Goal: Task Accomplishment & Management: Manage account settings

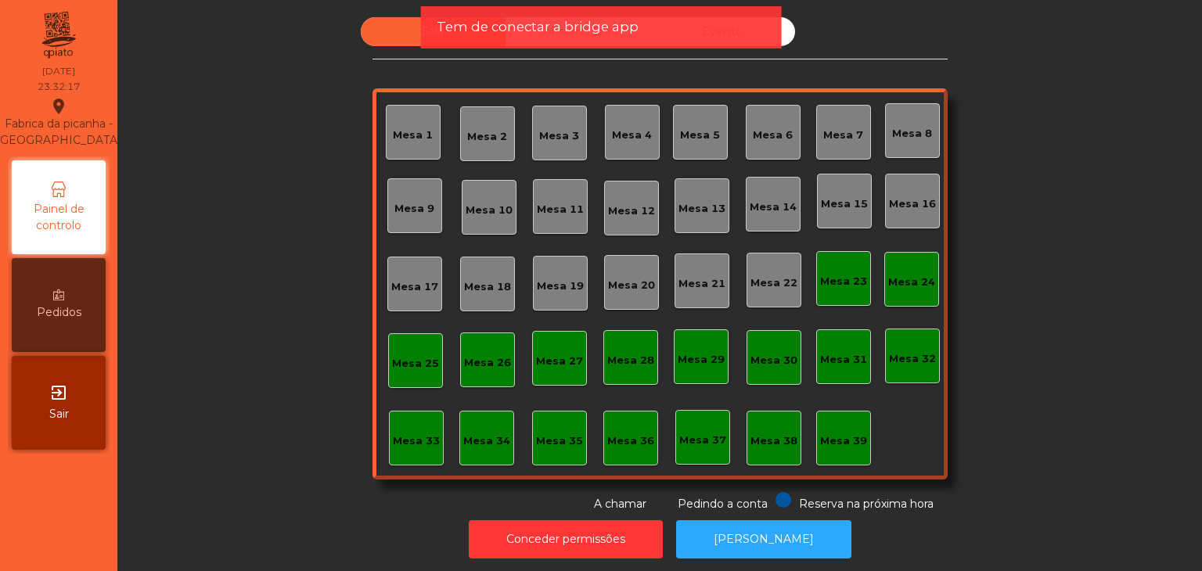
click at [52, 421] on span "Sair" at bounding box center [59, 414] width 20 height 16
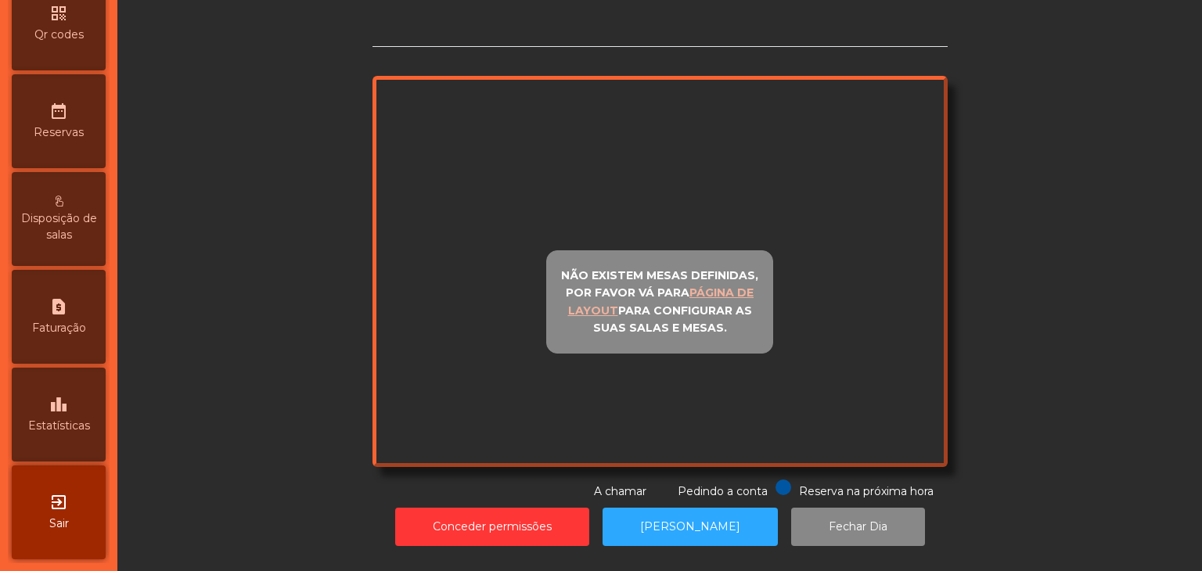
scroll to position [494, 0]
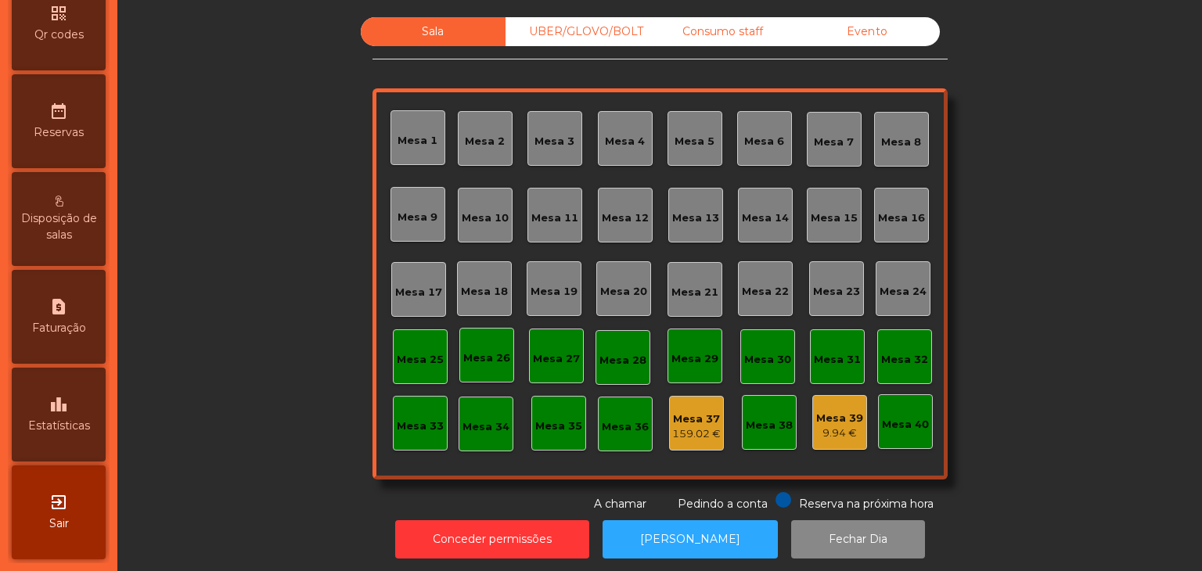
click at [98, 420] on div "leaderboard Estatísticas" at bounding box center [59, 415] width 94 height 94
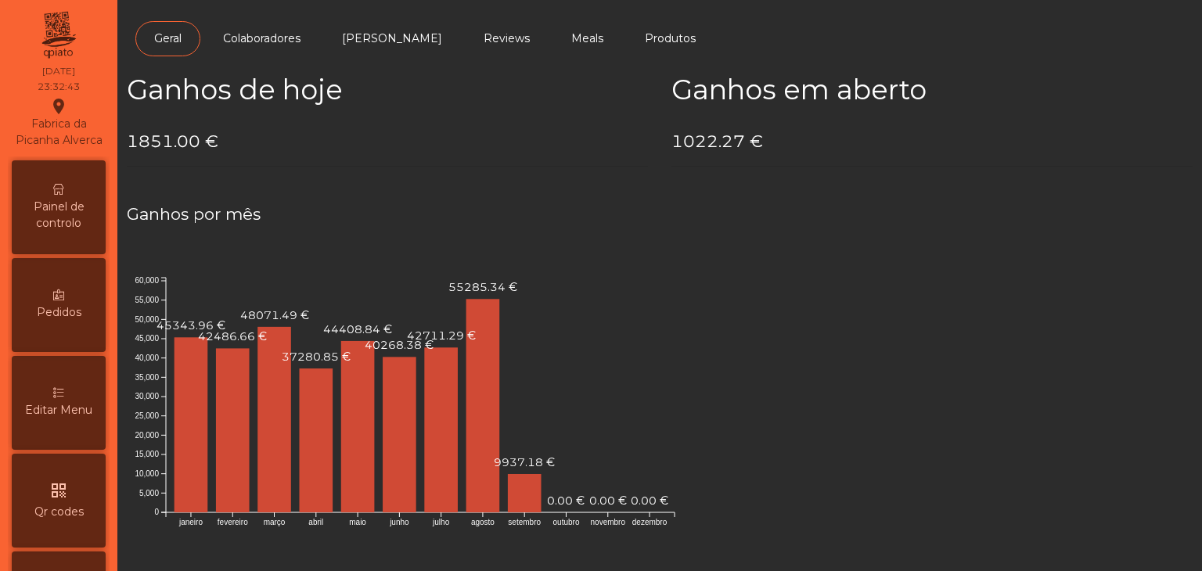
click at [49, 226] on span "Painel de controlo" at bounding box center [59, 215] width 86 height 33
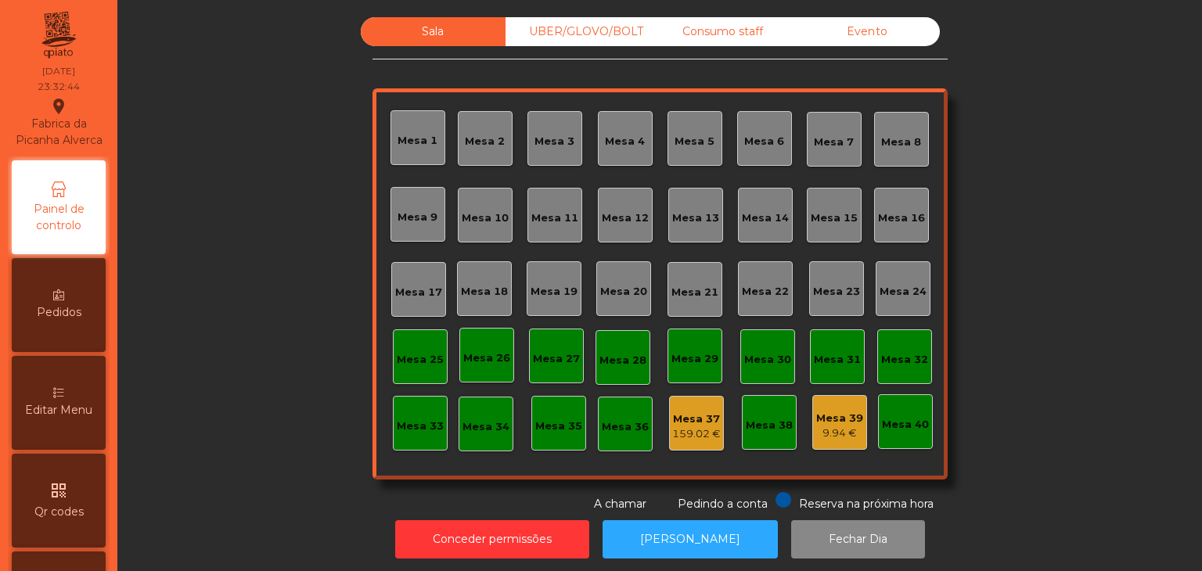
click at [906, 33] on div "Evento" at bounding box center [867, 31] width 145 height 29
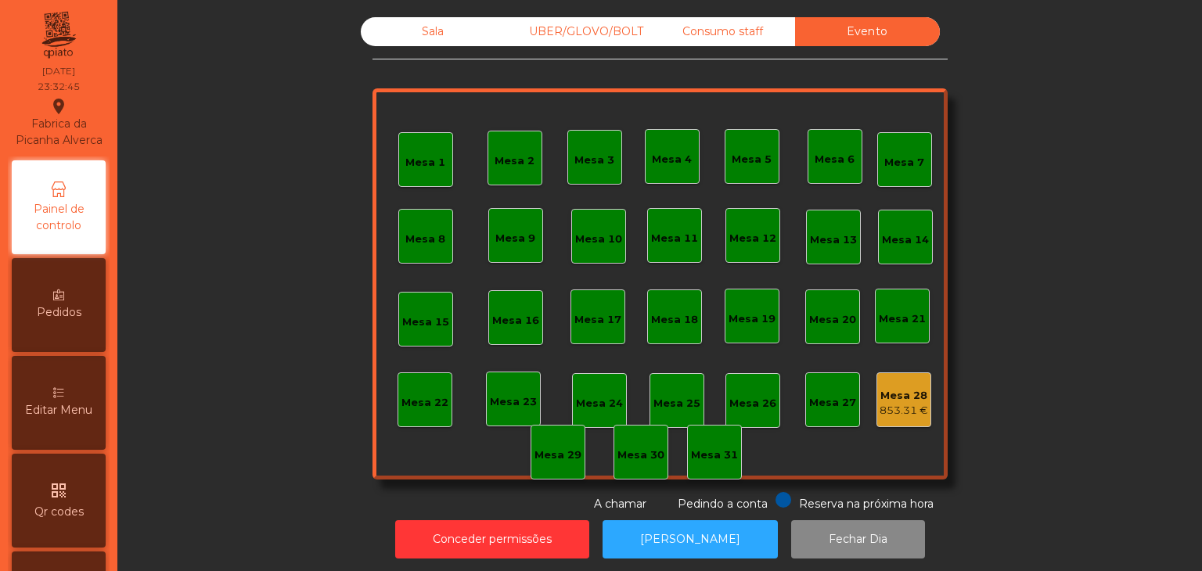
click at [897, 425] on div "Mesa 28 853.31 €" at bounding box center [903, 399] width 55 height 55
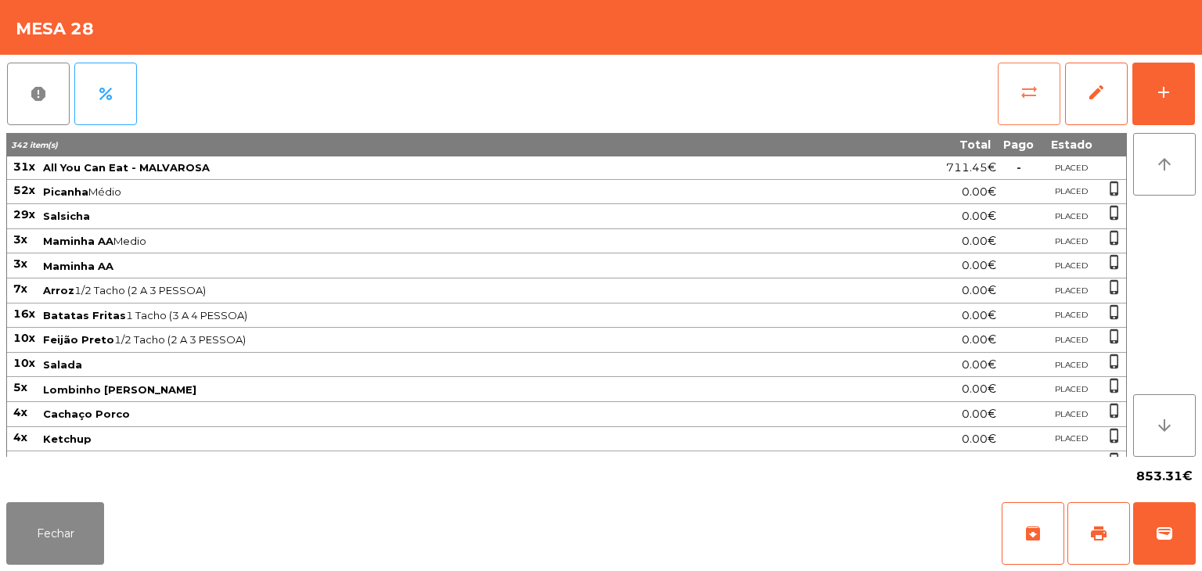
click at [1014, 70] on button "sync_alt" at bounding box center [1029, 94] width 63 height 63
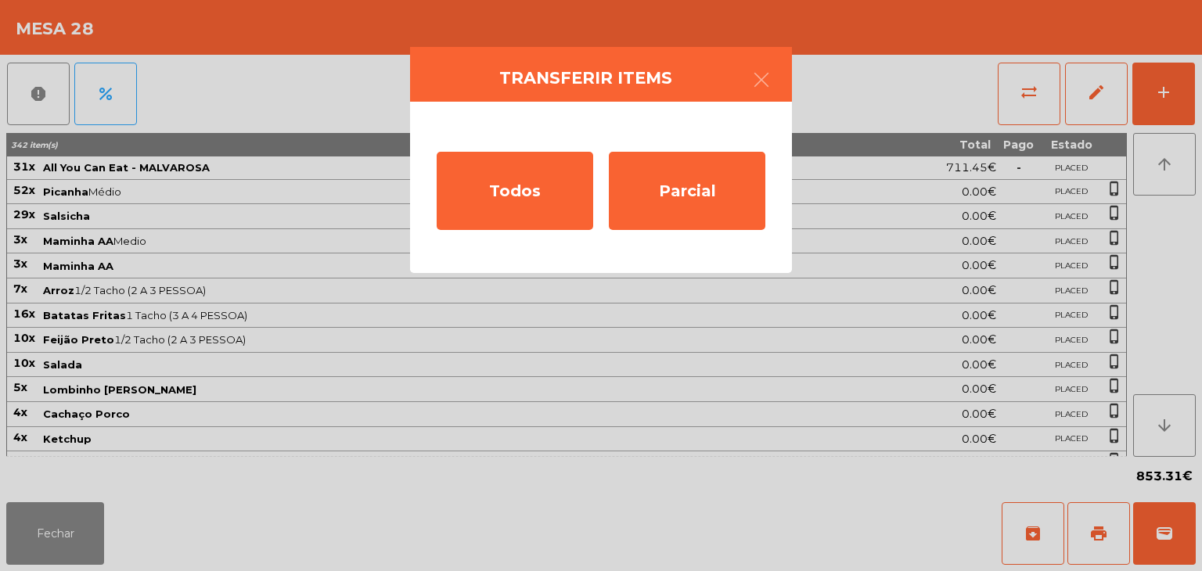
click at [667, 235] on div "Todos Parcial" at bounding box center [601, 187] width 382 height 171
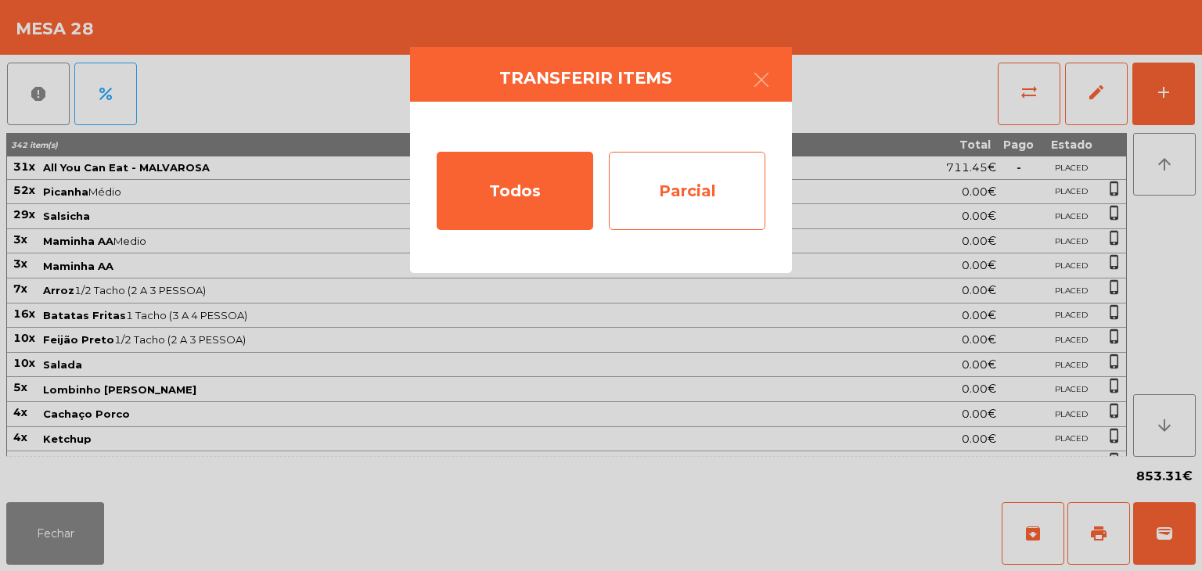
click at [671, 199] on div "Parcial" at bounding box center [687, 191] width 156 height 78
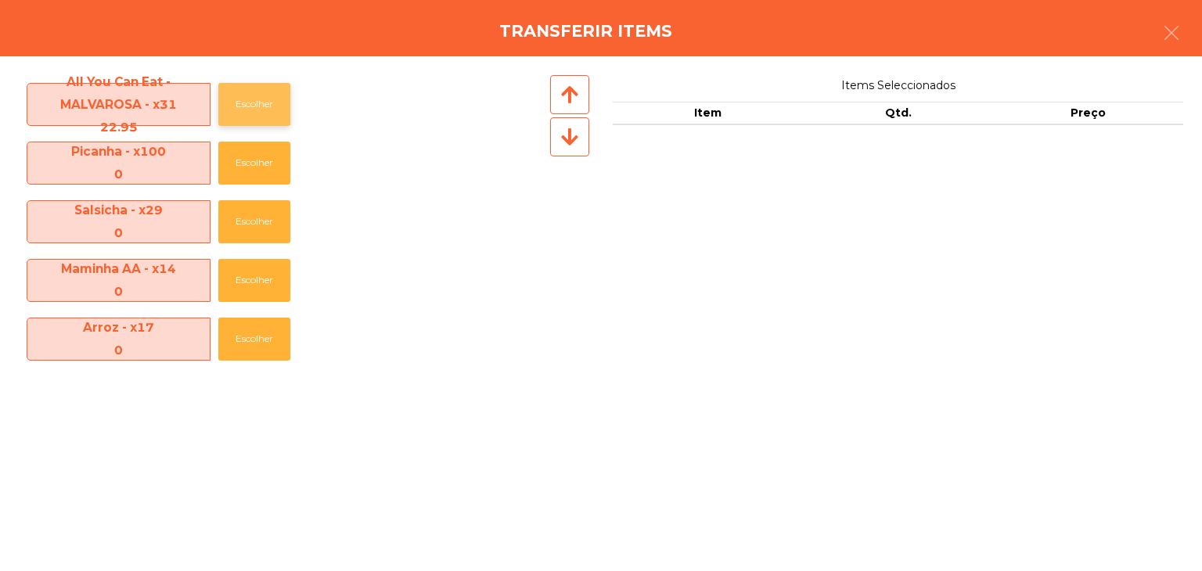
click at [277, 102] on button "Escolher" at bounding box center [254, 104] width 72 height 43
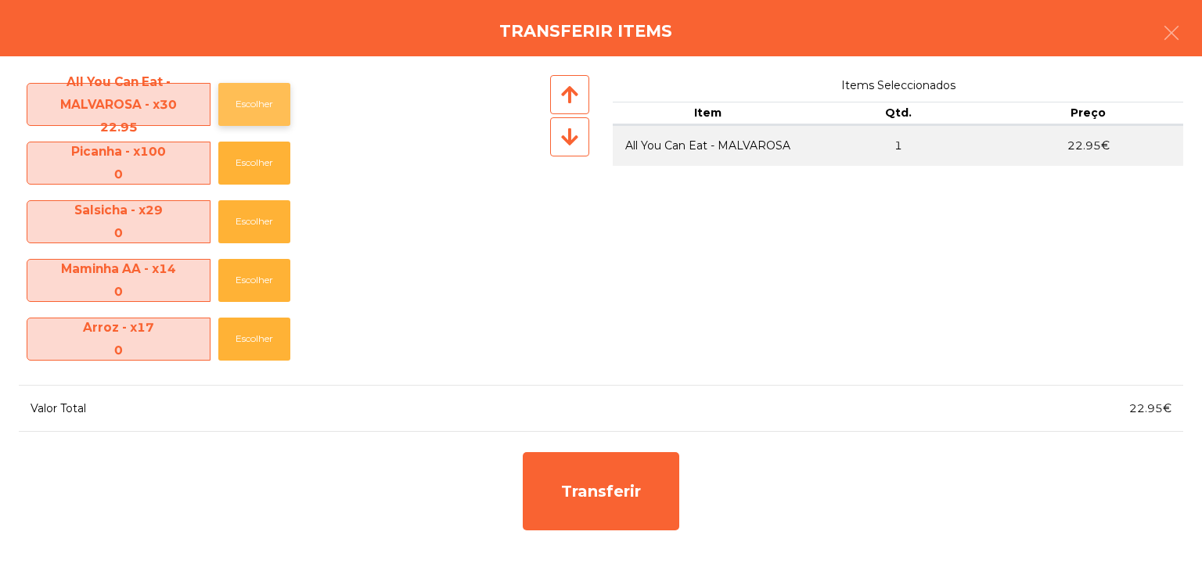
click at [275, 104] on button "Escolher" at bounding box center [254, 104] width 72 height 43
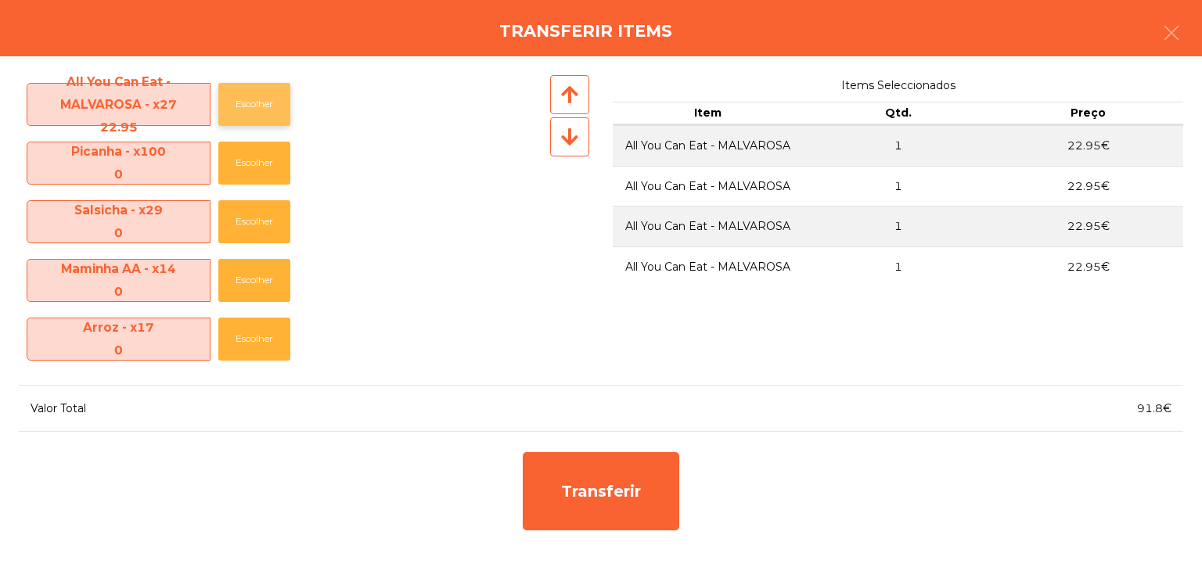
click at [275, 104] on button "Escolher" at bounding box center [254, 104] width 72 height 43
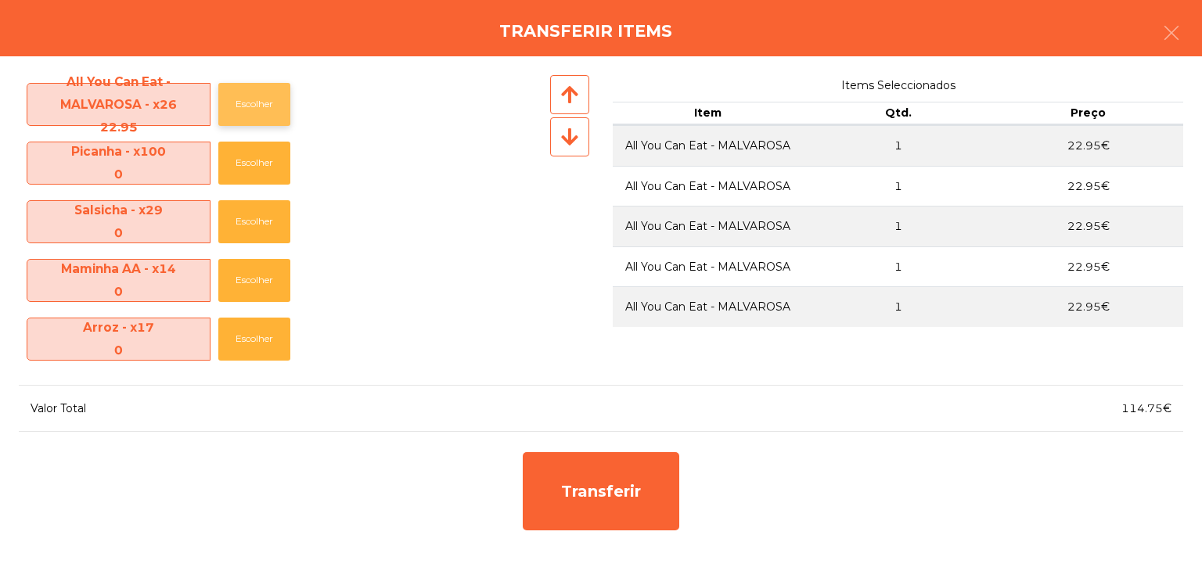
click at [275, 104] on button "Escolher" at bounding box center [254, 104] width 72 height 43
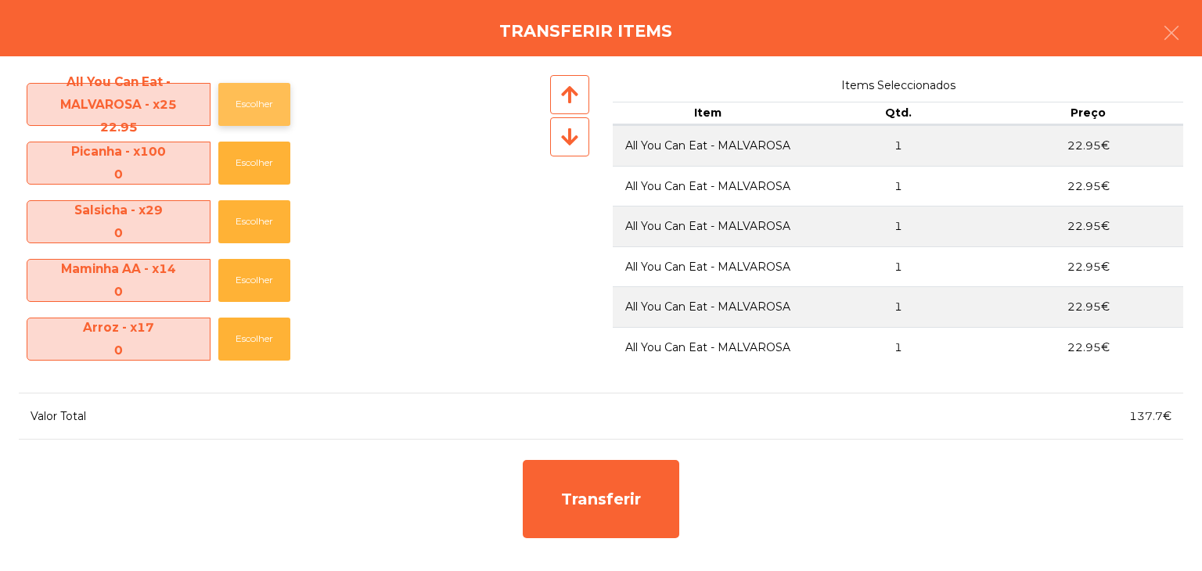
click at [275, 104] on button "Escolher" at bounding box center [254, 104] width 72 height 43
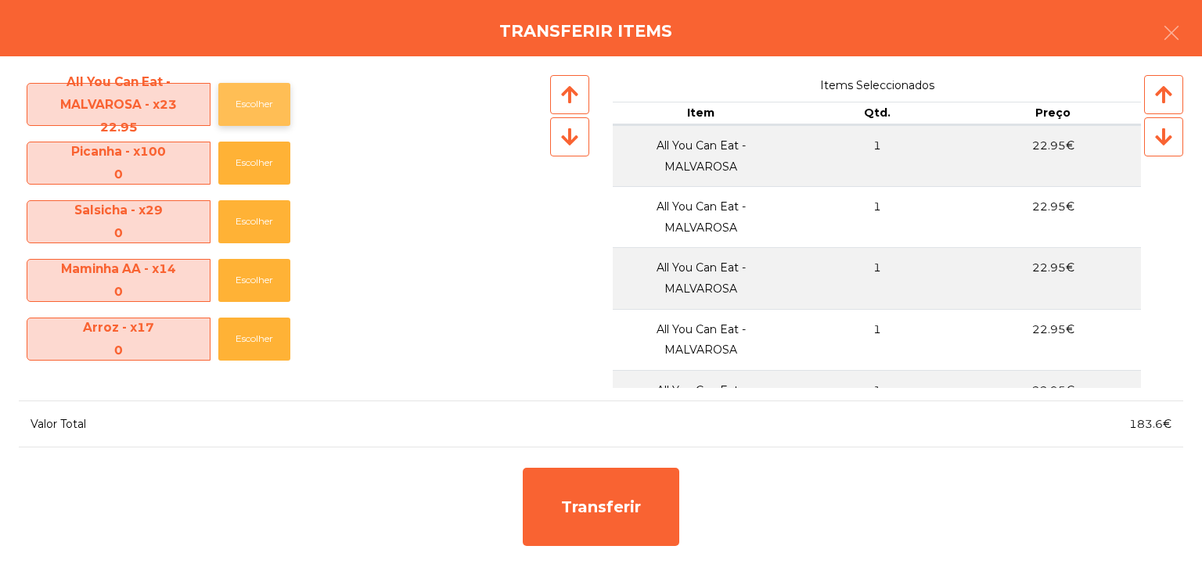
click at [275, 104] on button "Escolher" at bounding box center [254, 104] width 72 height 43
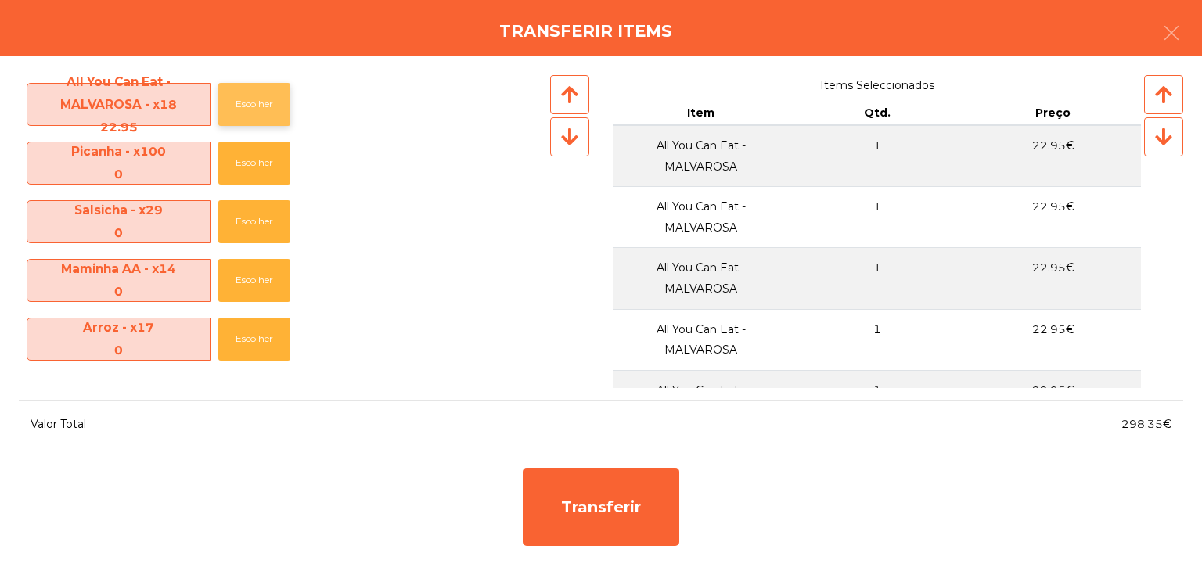
click at [275, 104] on button "Escolher" at bounding box center [254, 104] width 72 height 43
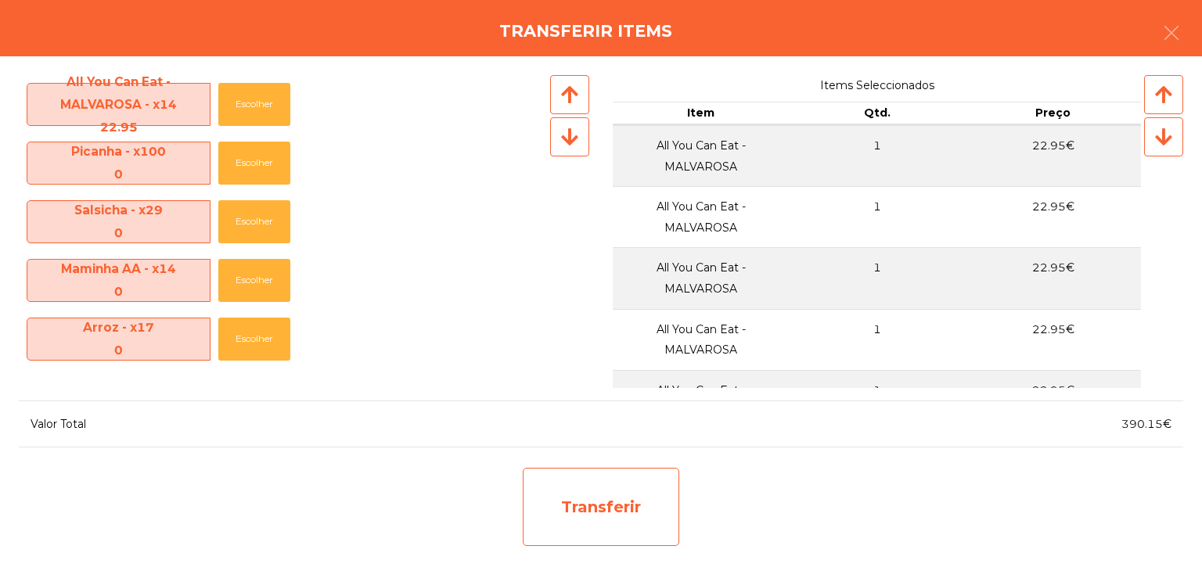
click at [645, 495] on div "Transferir" at bounding box center [601, 507] width 156 height 78
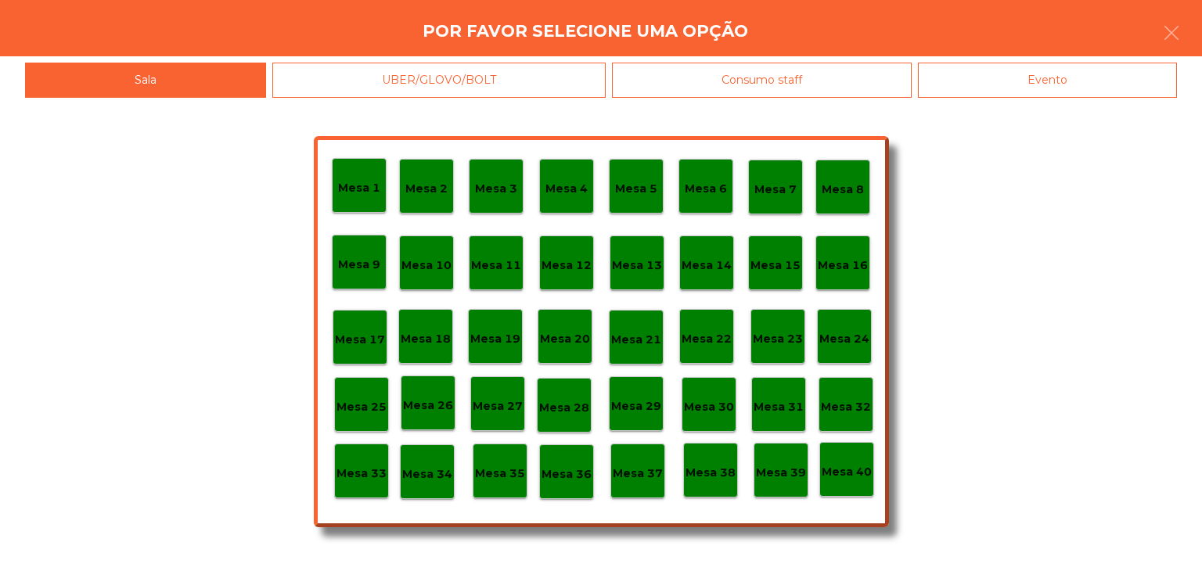
click at [645, 420] on div "Mesa 29" at bounding box center [636, 403] width 55 height 55
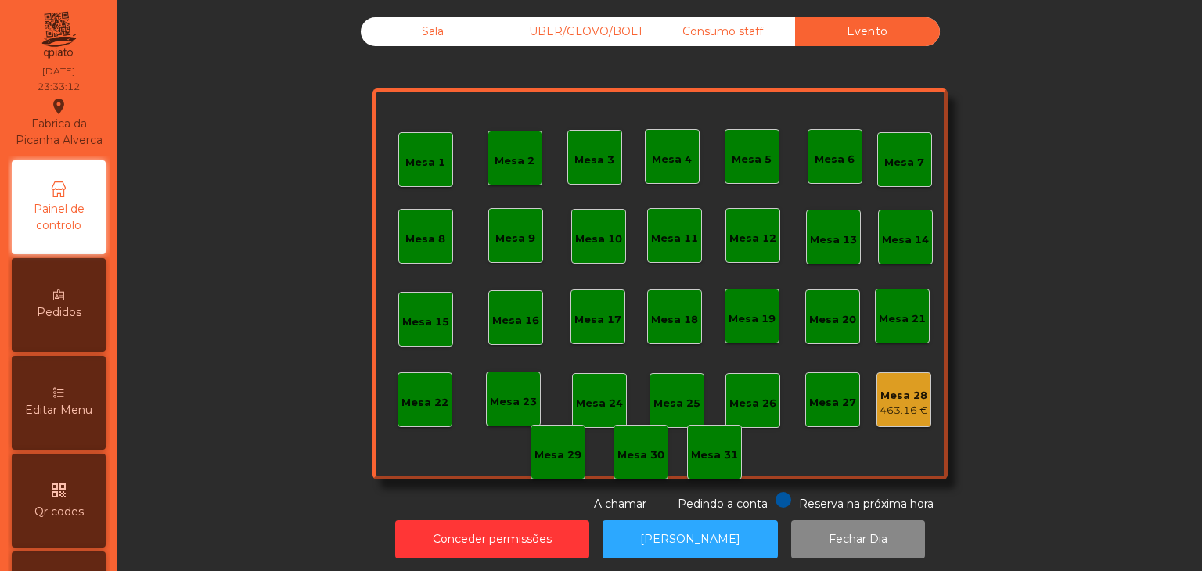
click at [911, 397] on div "Mesa 28" at bounding box center [903, 396] width 49 height 16
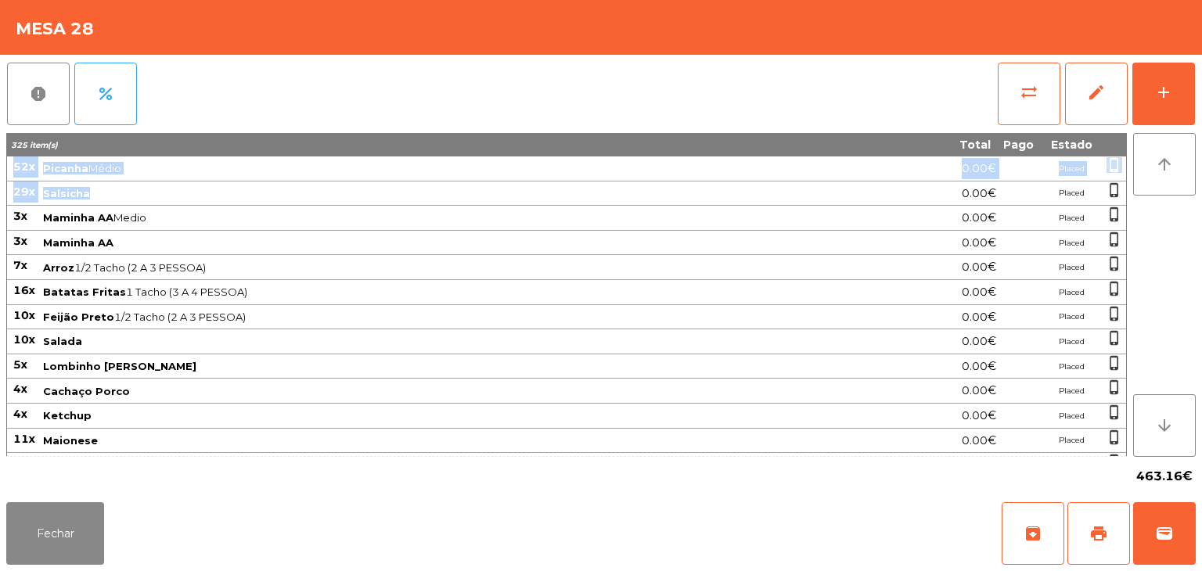
drag, startPoint x: 18, startPoint y: 166, endPoint x: 85, endPoint y: 195, distance: 73.3
click at [36, 174] on td "52x" at bounding box center [24, 168] width 34 height 25
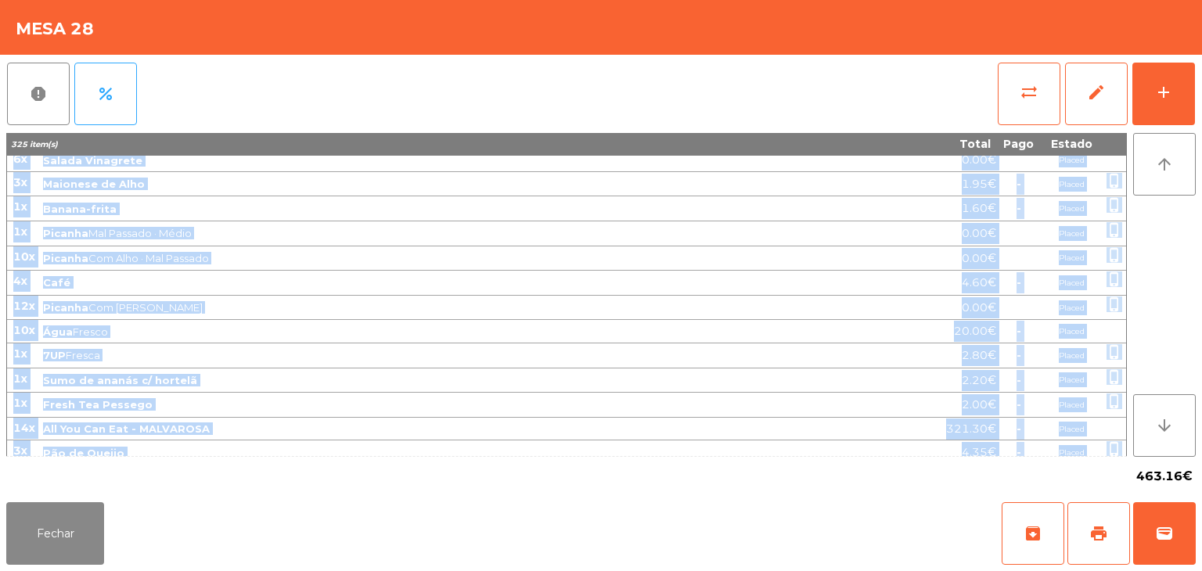
scroll to position [1024, 0]
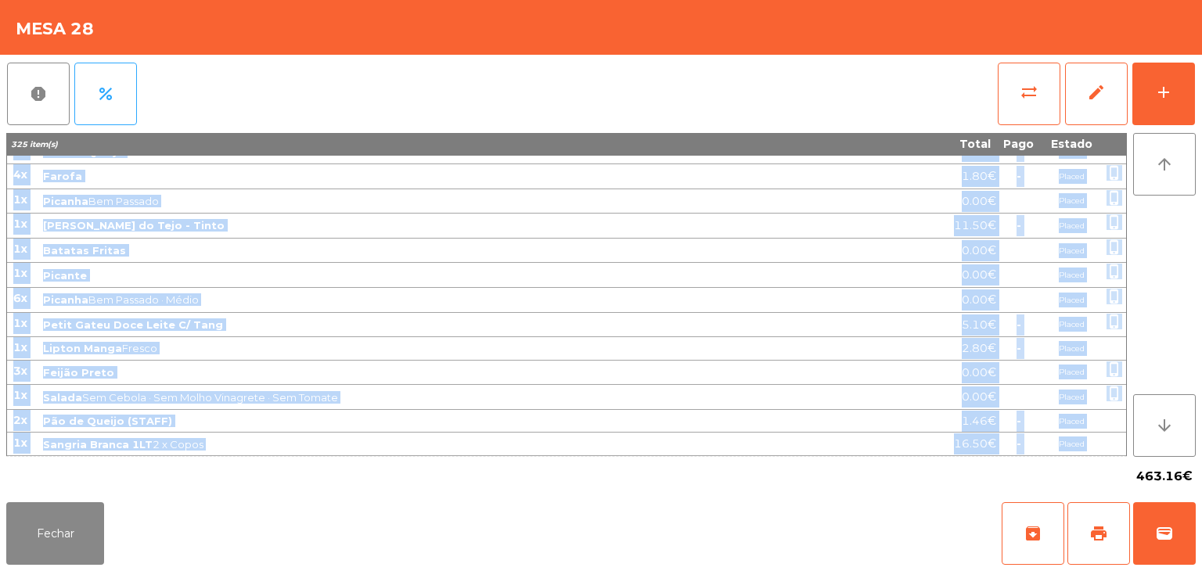
drag, startPoint x: 15, startPoint y: 164, endPoint x: 1080, endPoint y: 445, distance: 1101.5
copy tbody "52x Picanha Médio 0.00€ Placed phone_iphone 29x Salsicha 0.00€ Placed phone_iph…"
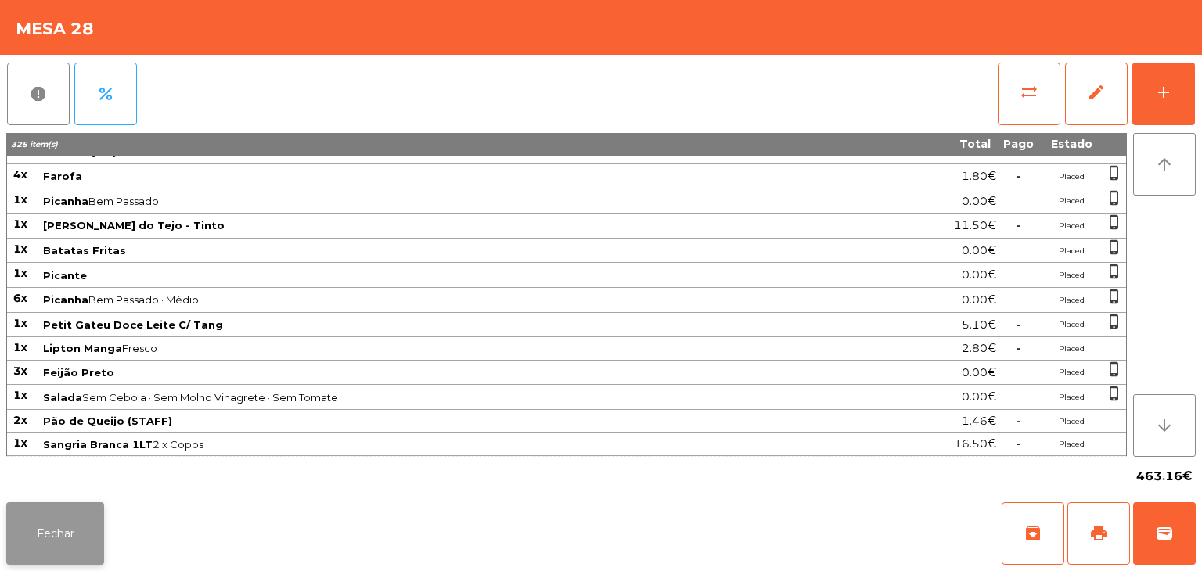
click at [47, 523] on button "Fechar" at bounding box center [55, 533] width 98 height 63
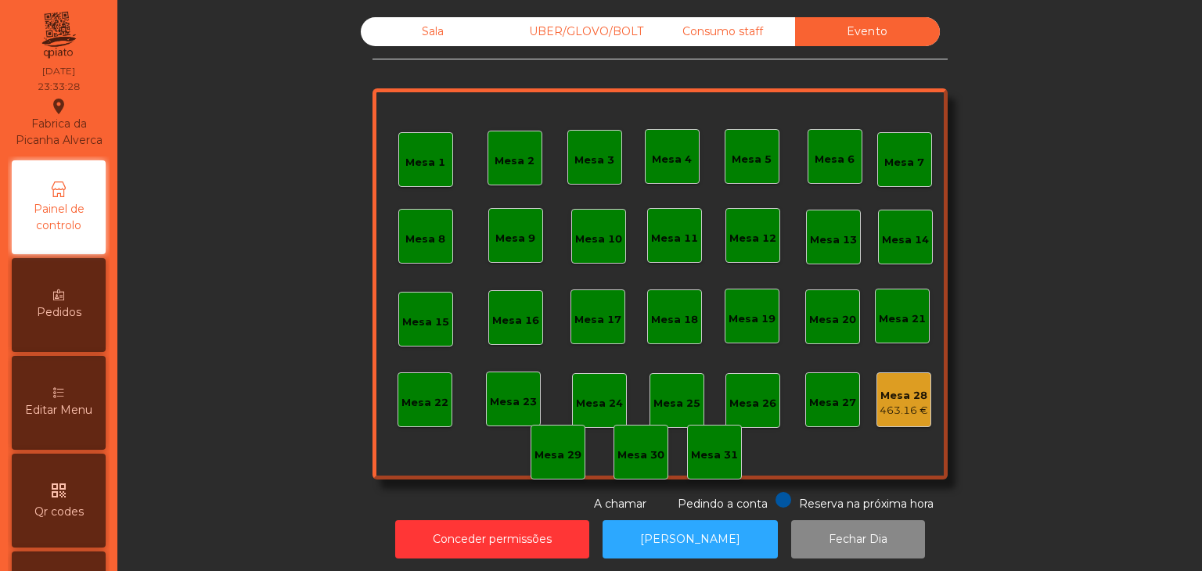
click at [429, 45] on div "Sala" at bounding box center [433, 31] width 145 height 29
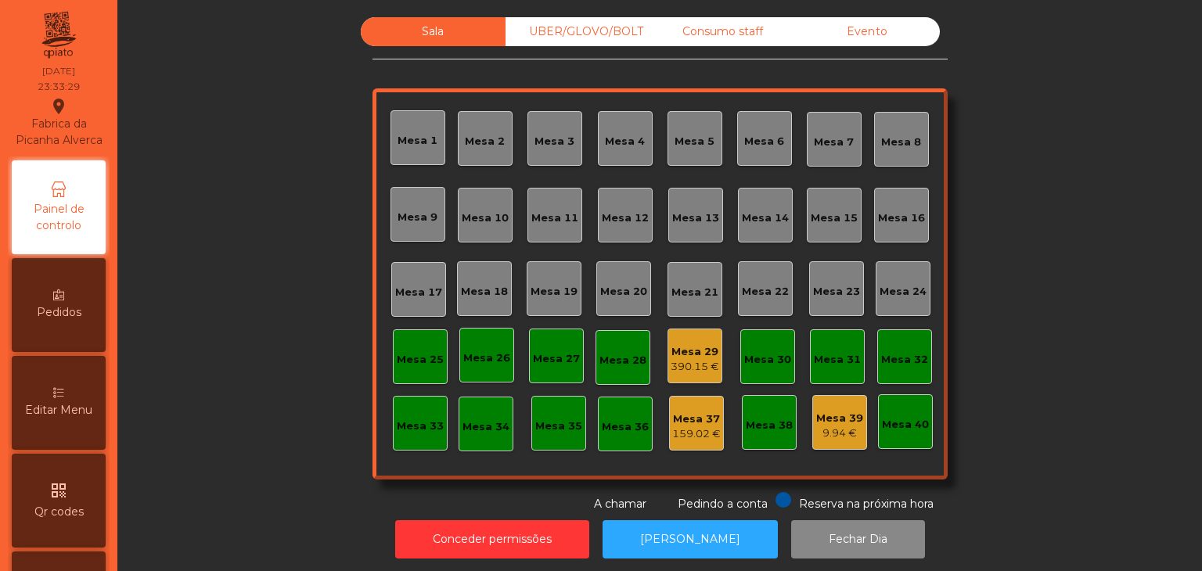
click at [713, 350] on div "Mesa 29 390.15 €" at bounding box center [694, 356] width 55 height 55
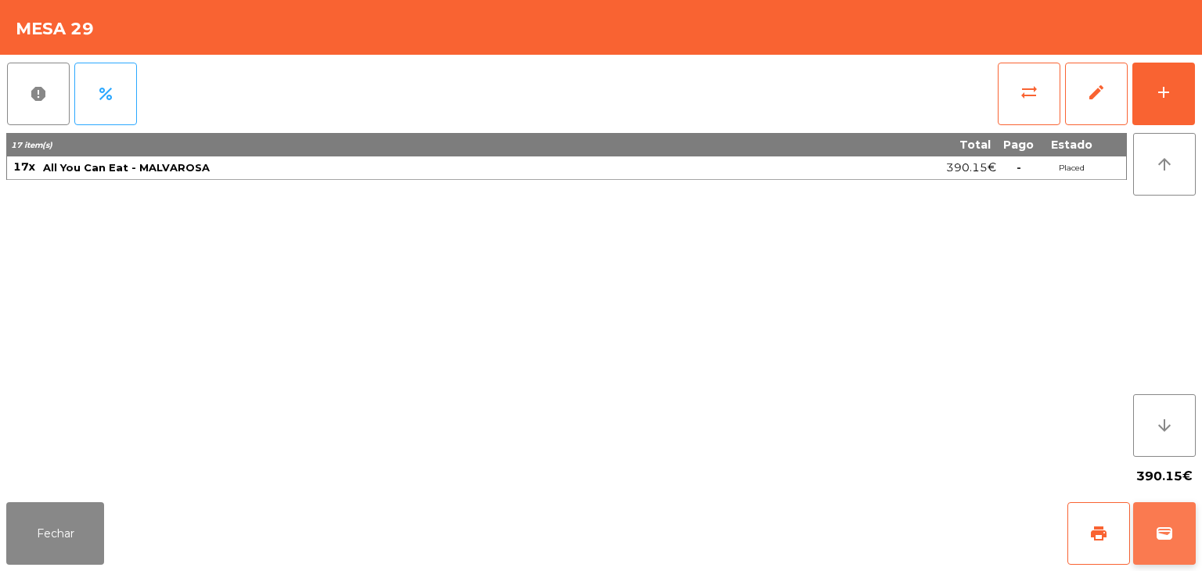
click at [1181, 517] on button "wallet" at bounding box center [1164, 533] width 63 height 63
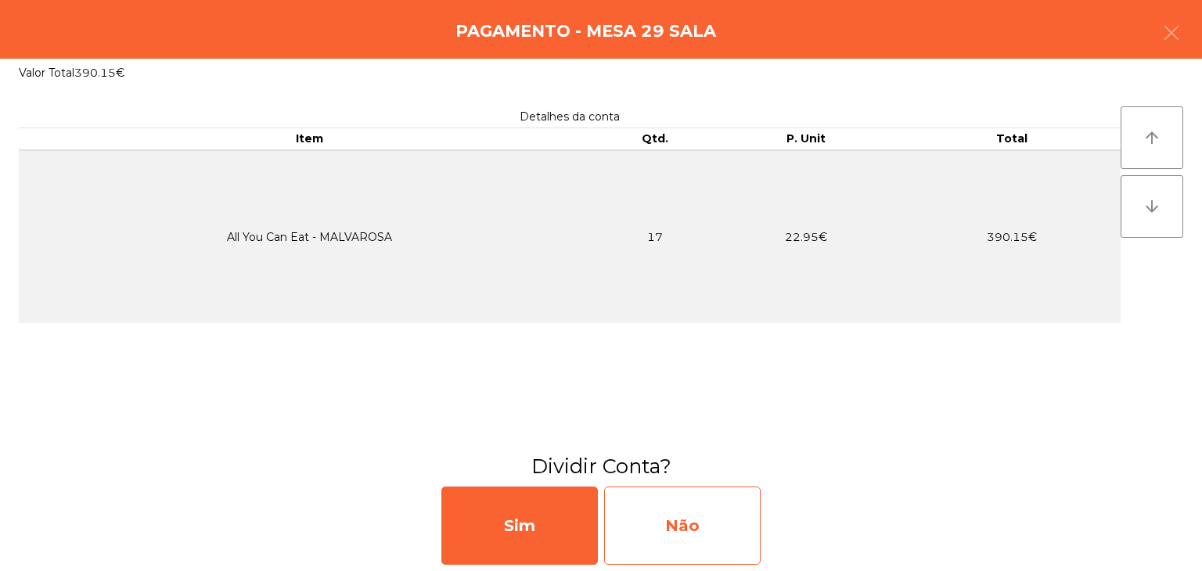
click at [734, 539] on div "Não" at bounding box center [682, 526] width 156 height 78
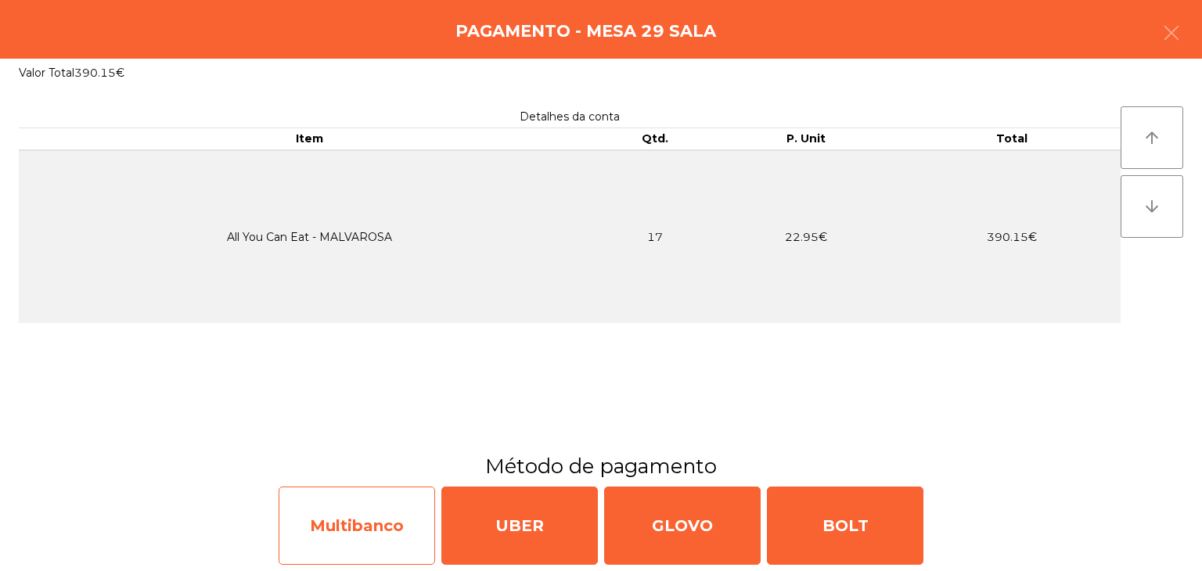
click at [350, 539] on div "Multibanco" at bounding box center [357, 526] width 156 height 78
select select "**"
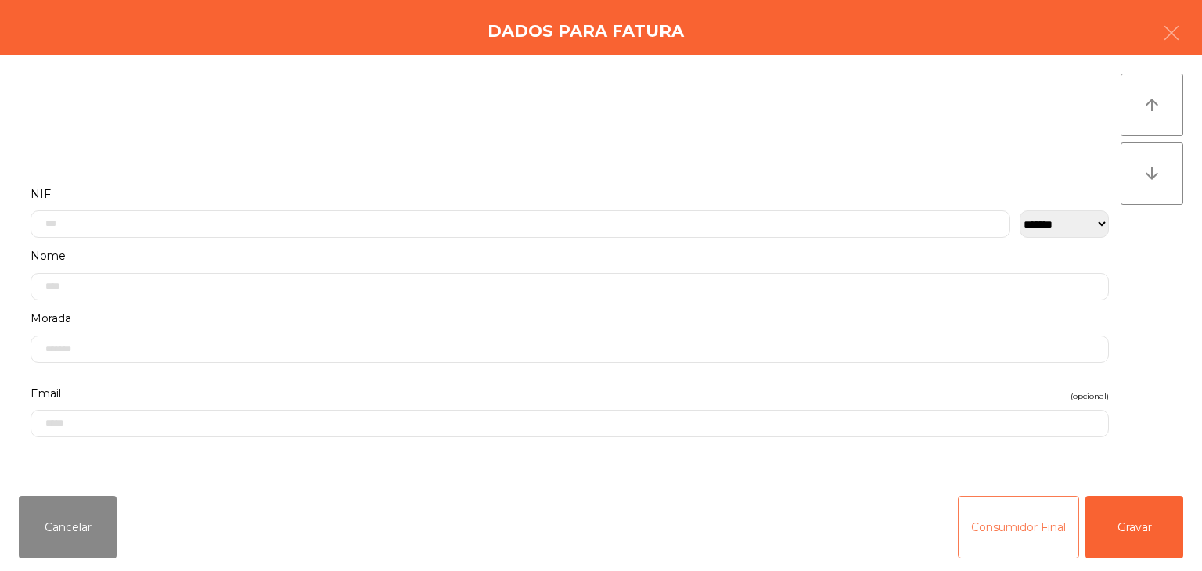
click at [992, 529] on button "Consumidor Final" at bounding box center [1018, 527] width 121 height 63
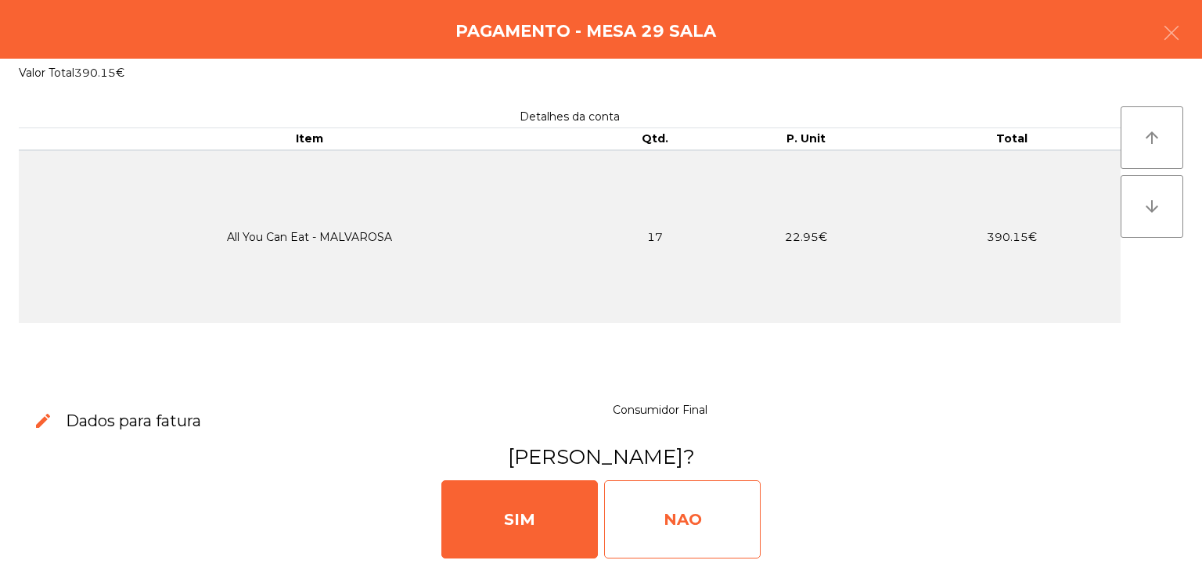
click at [692, 515] on div "NAO" at bounding box center [682, 519] width 156 height 78
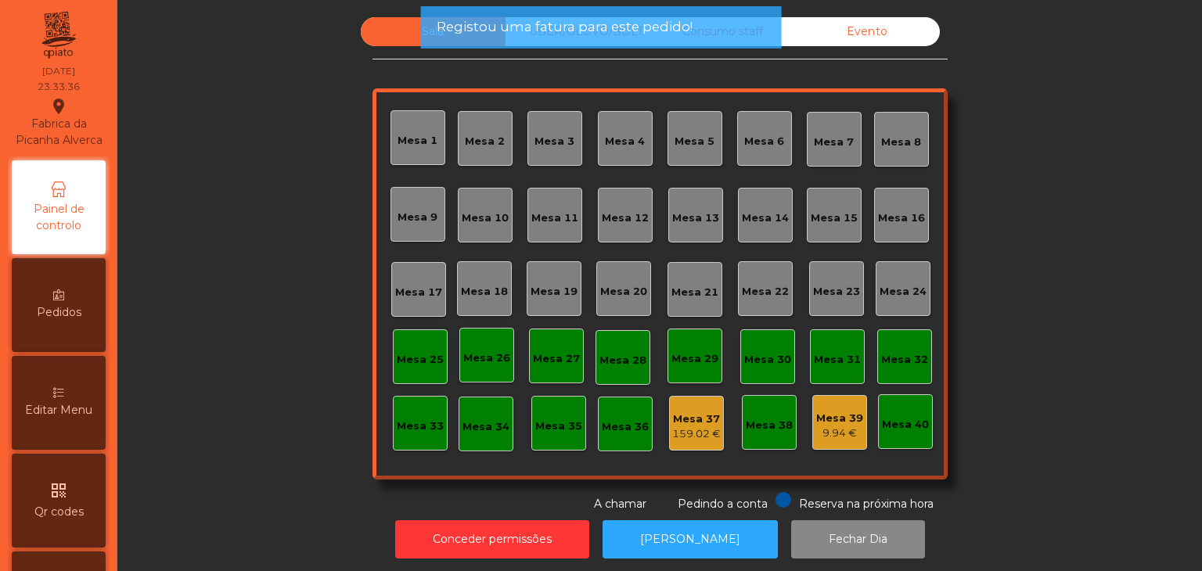
click at [563, 28] on span "Registou uma fatura para este pedido!" at bounding box center [565, 27] width 256 height 20
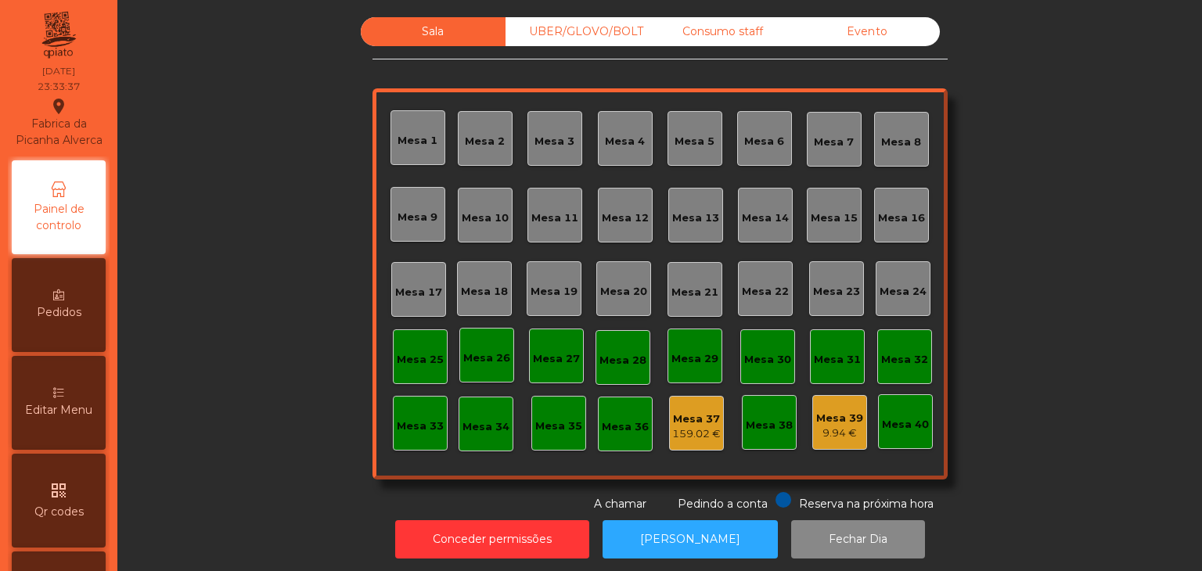
click at [626, 38] on div "UBER/GLOVO/BOLT" at bounding box center [577, 31] width 145 height 29
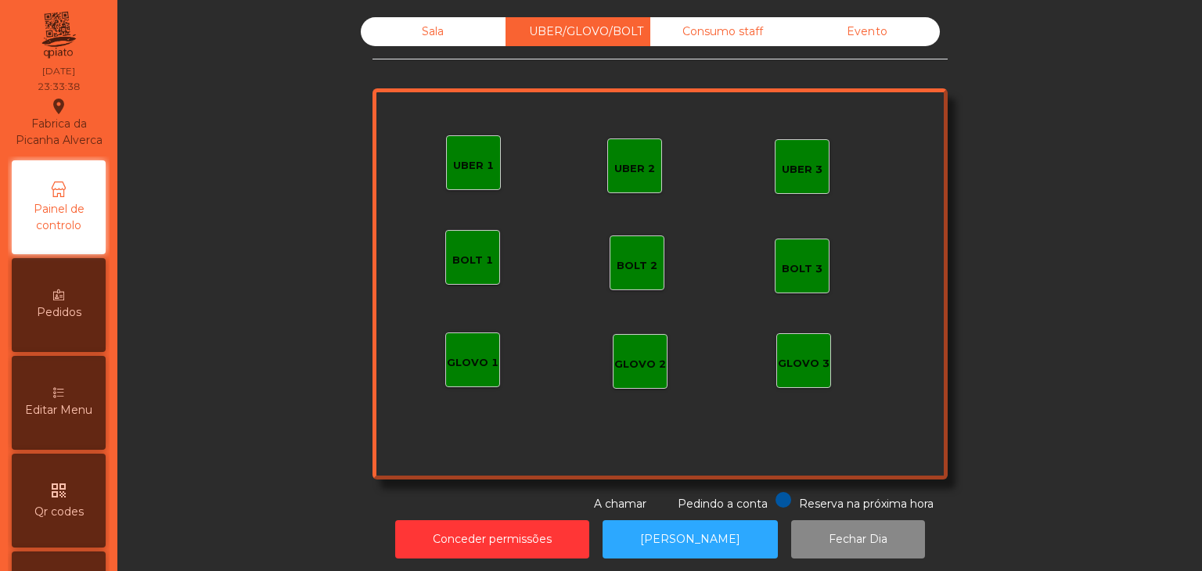
click at [717, 28] on div "Consumo staff" at bounding box center [722, 31] width 145 height 29
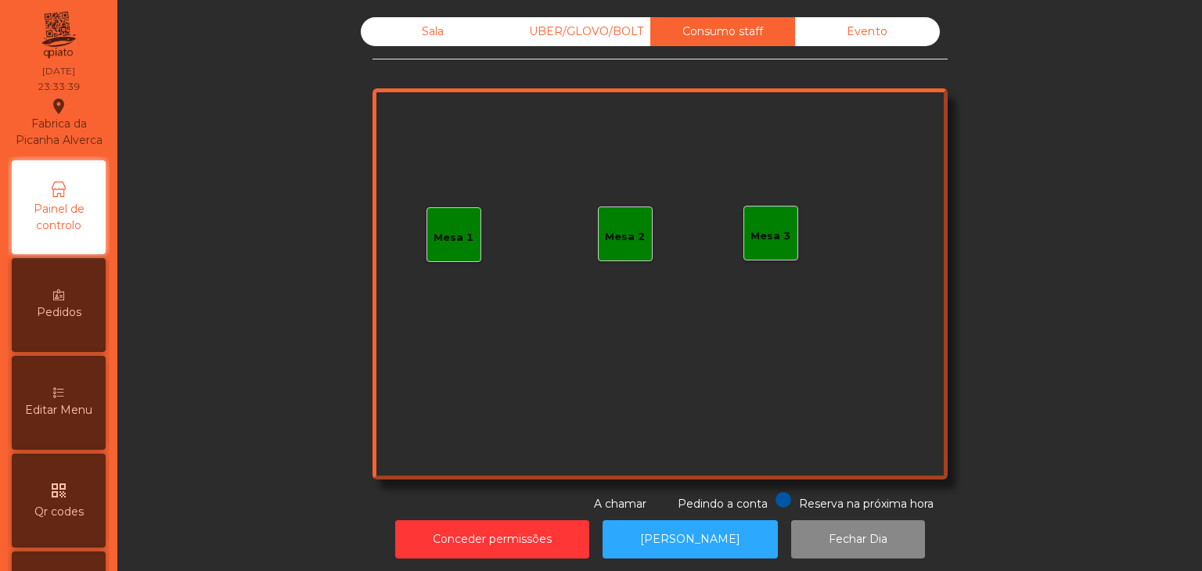
click at [856, 30] on div "Evento" at bounding box center [867, 31] width 145 height 29
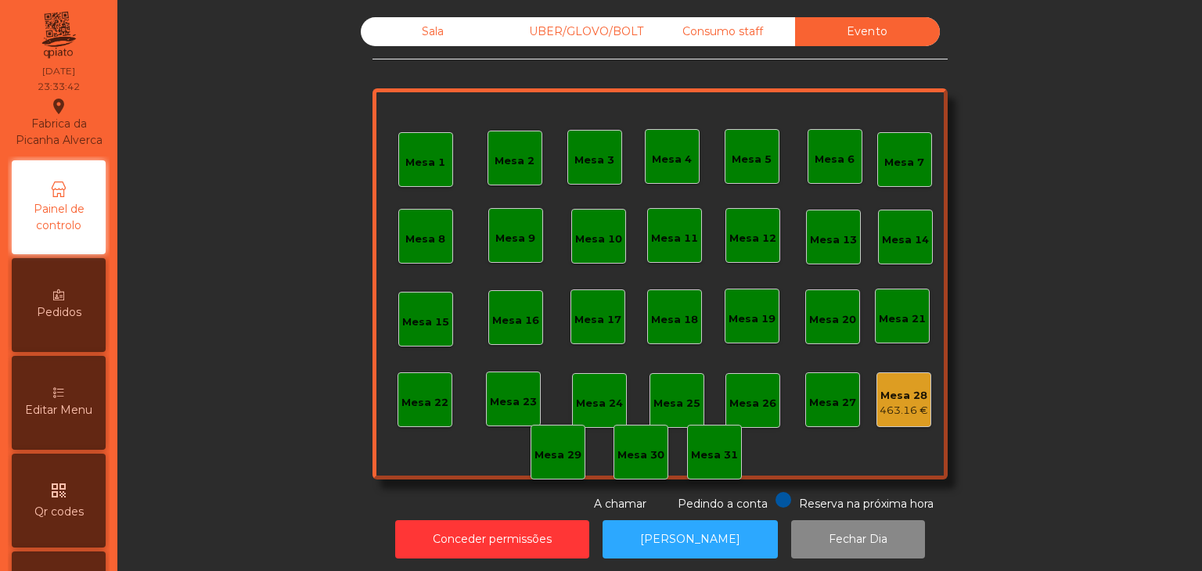
click at [900, 396] on div "Mesa 28" at bounding box center [903, 396] width 49 height 16
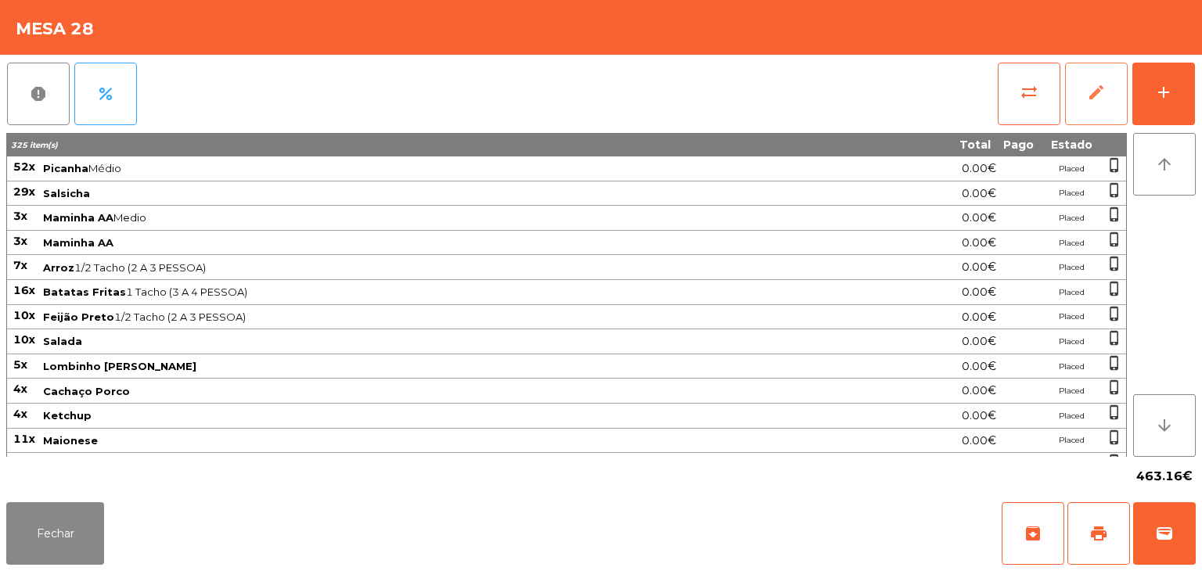
click at [1078, 101] on button "edit" at bounding box center [1096, 94] width 63 height 63
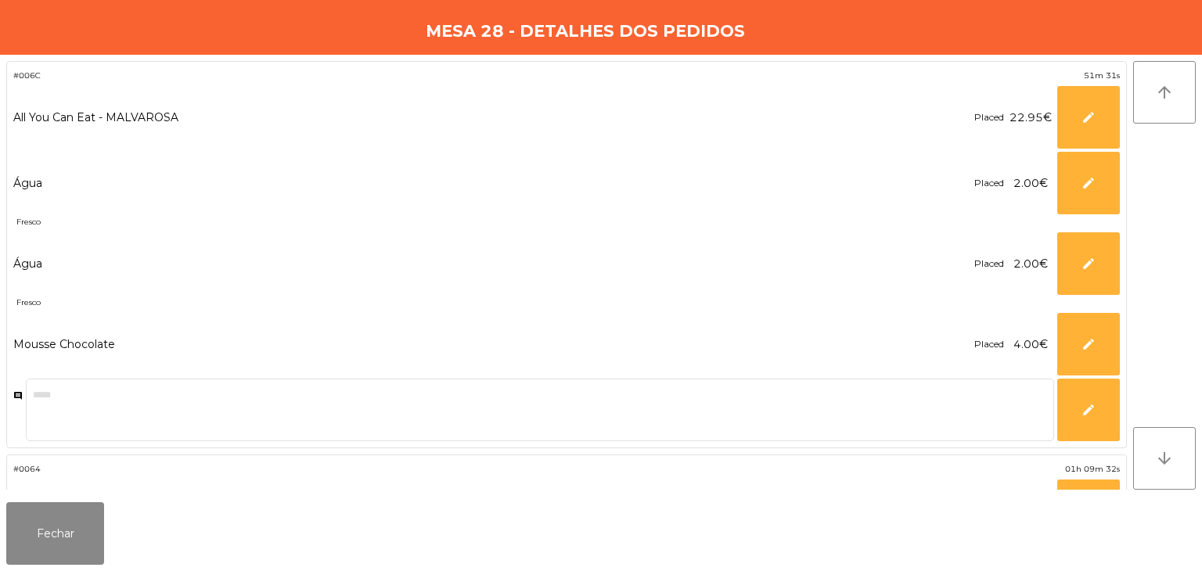
click at [75, 531] on button "Fechar" at bounding box center [55, 533] width 98 height 63
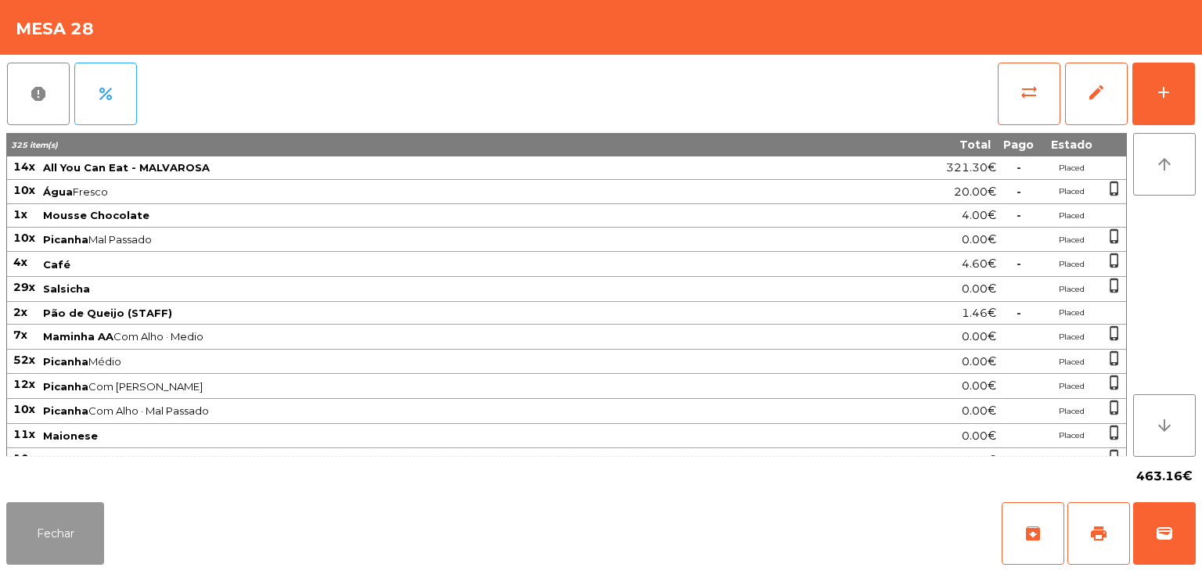
click at [49, 534] on button "Fechar" at bounding box center [55, 533] width 98 height 63
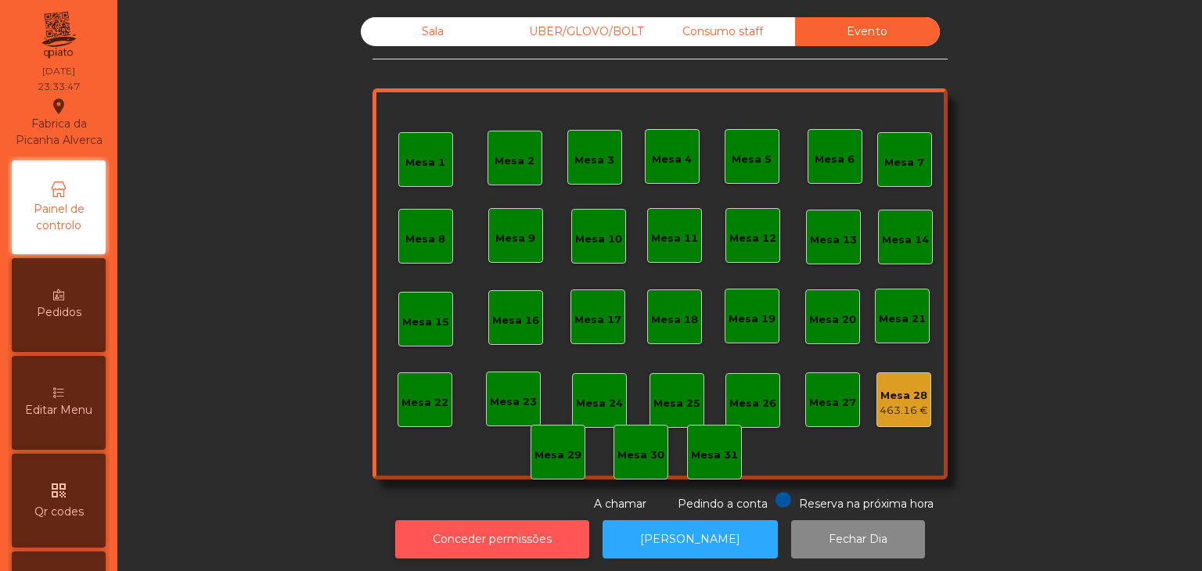
click at [542, 525] on button "Conceder permissões" at bounding box center [492, 539] width 194 height 38
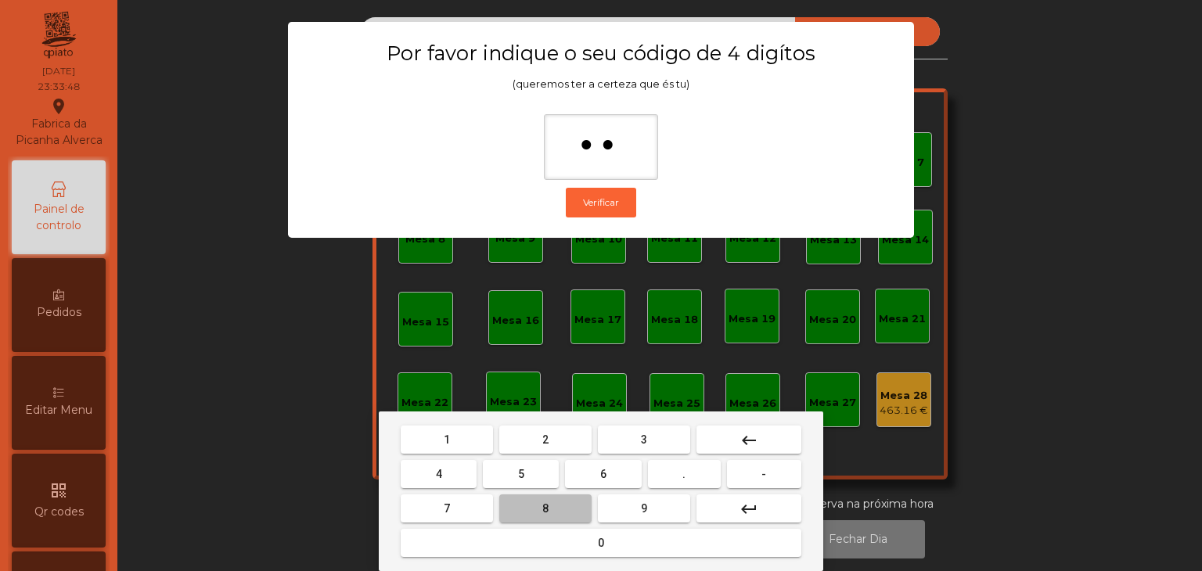
type input "***"
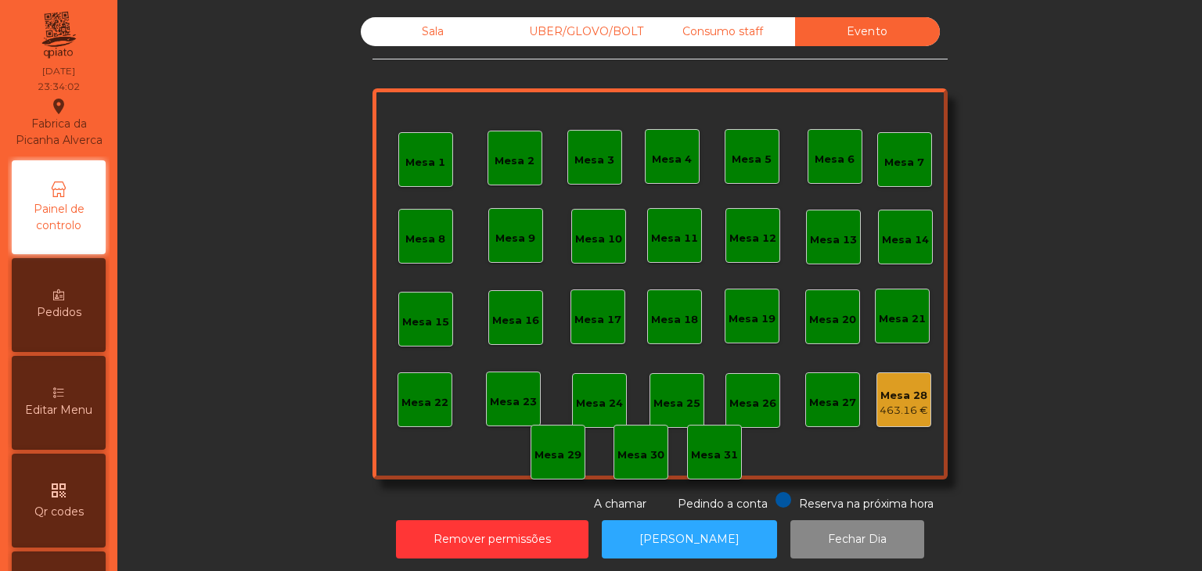
click at [889, 411] on div "463.16 €" at bounding box center [903, 411] width 49 height 16
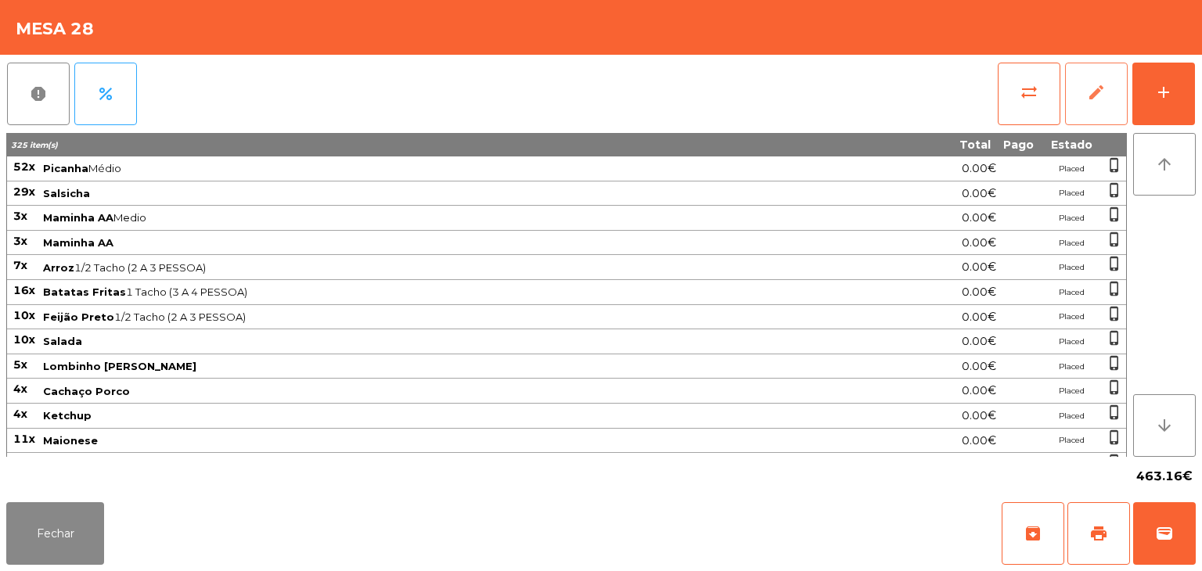
click at [1085, 104] on button "edit" at bounding box center [1096, 94] width 63 height 63
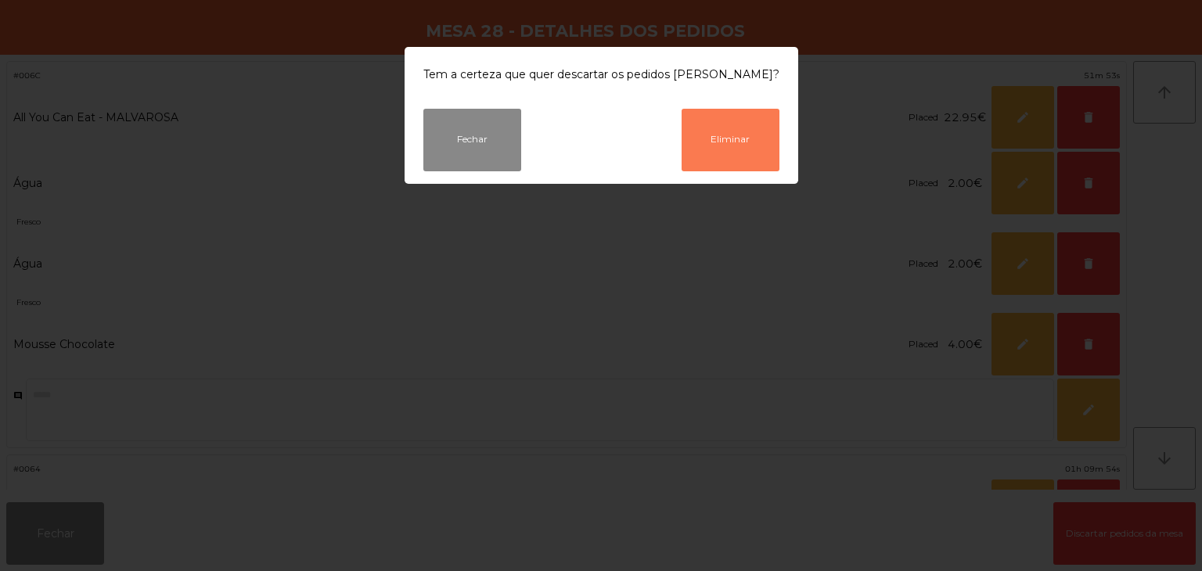
click at [735, 124] on button "Eliminar" at bounding box center [730, 140] width 98 height 63
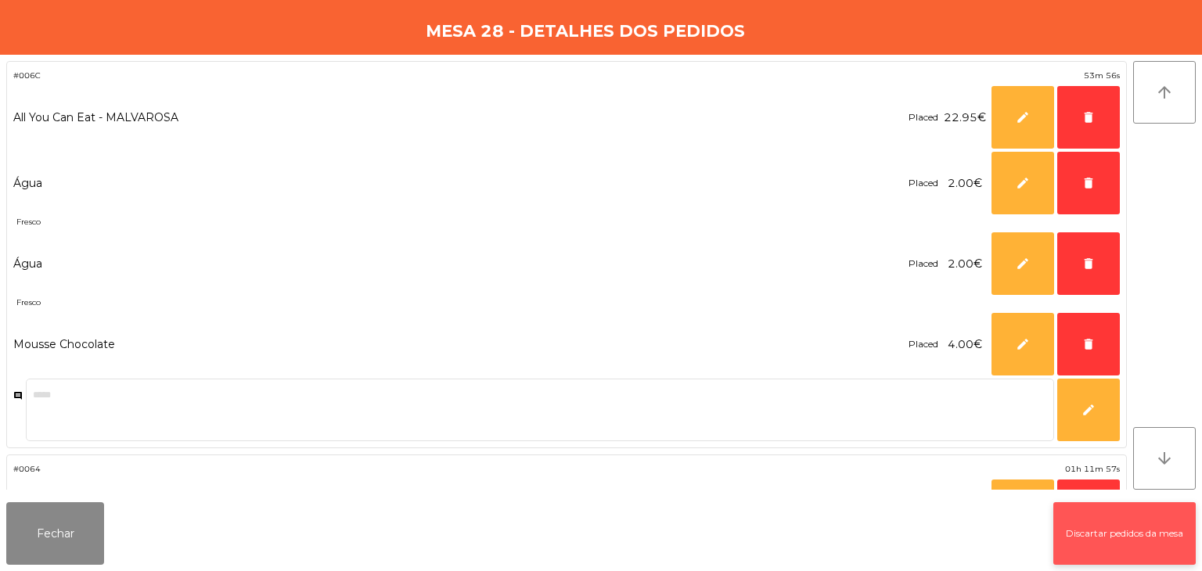
click at [1113, 538] on button "Discartar pedidos da mesa" at bounding box center [1124, 533] width 142 height 63
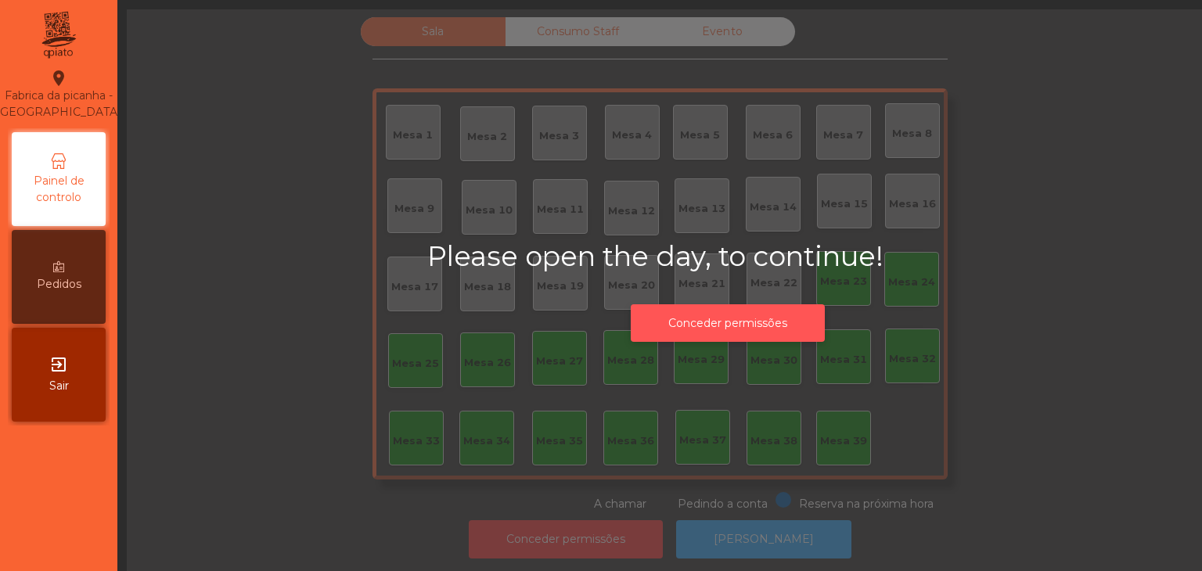
click at [732, 325] on button "Conceder permissões" at bounding box center [728, 323] width 194 height 38
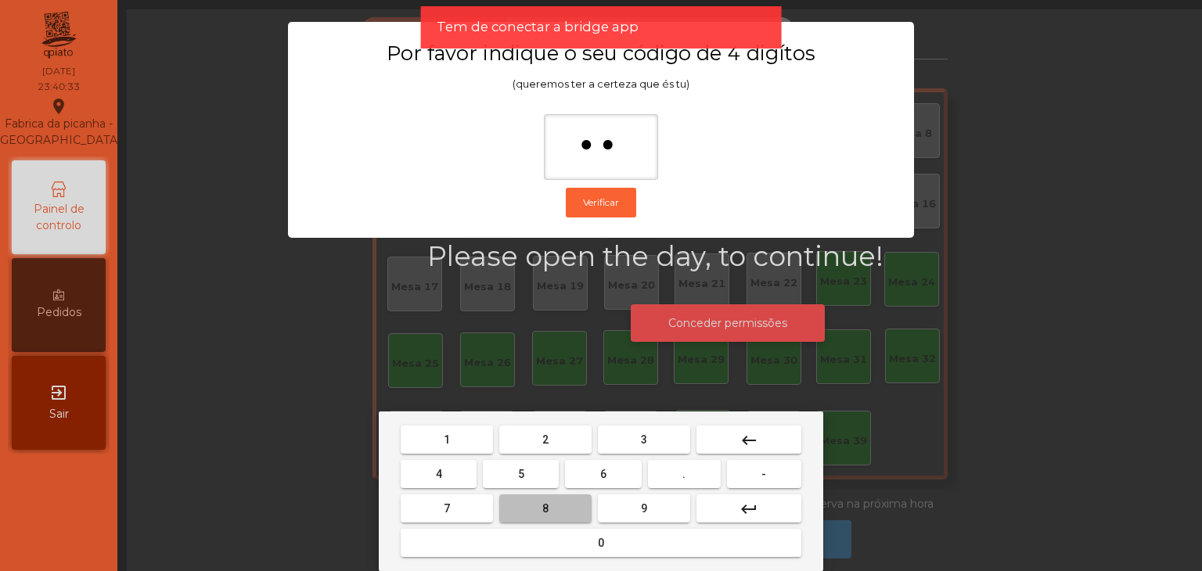
type input "***"
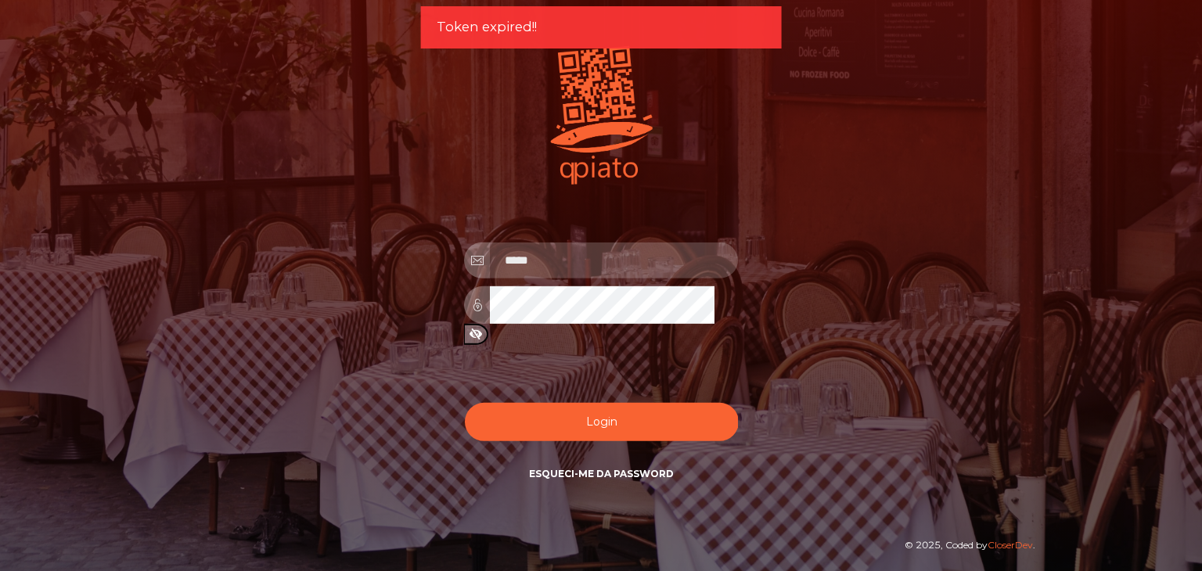
type input "**********"
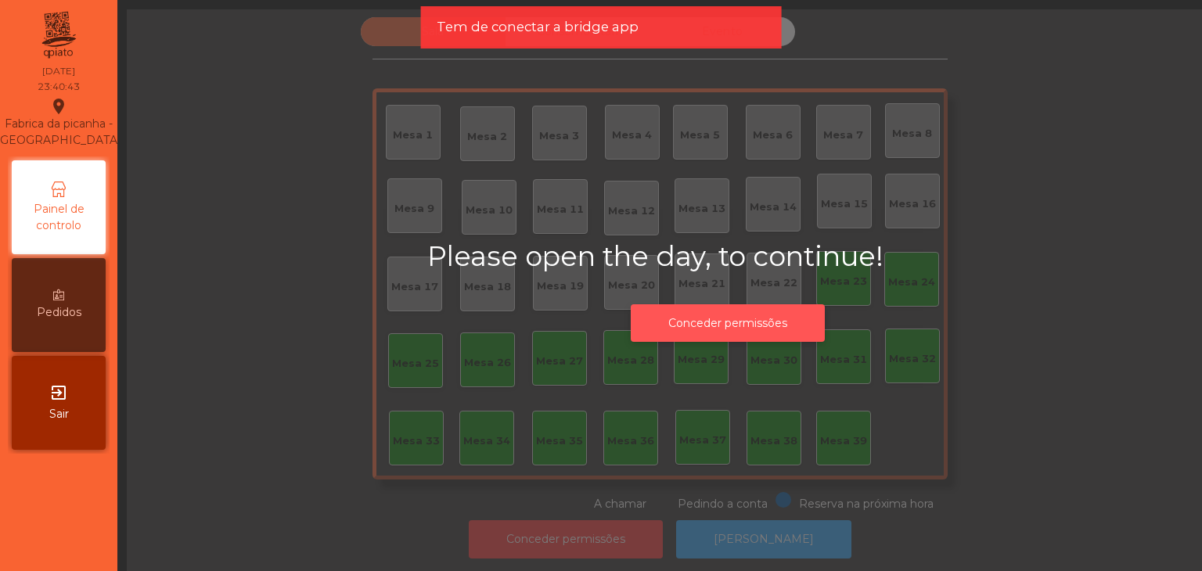
click at [725, 334] on button "Conceder permissões" at bounding box center [728, 323] width 194 height 38
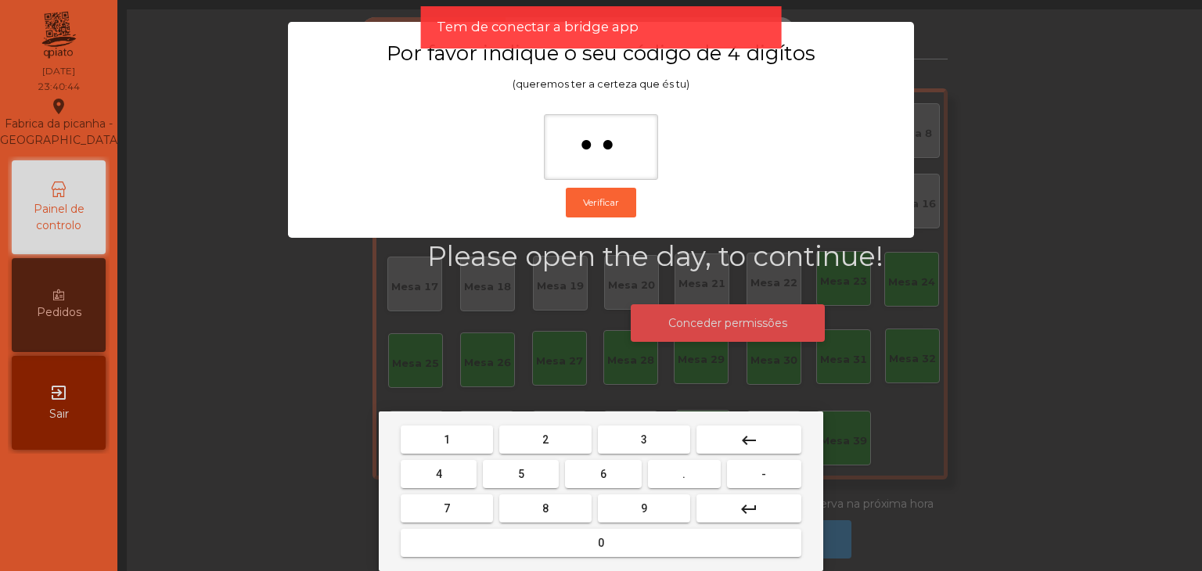
type input "***"
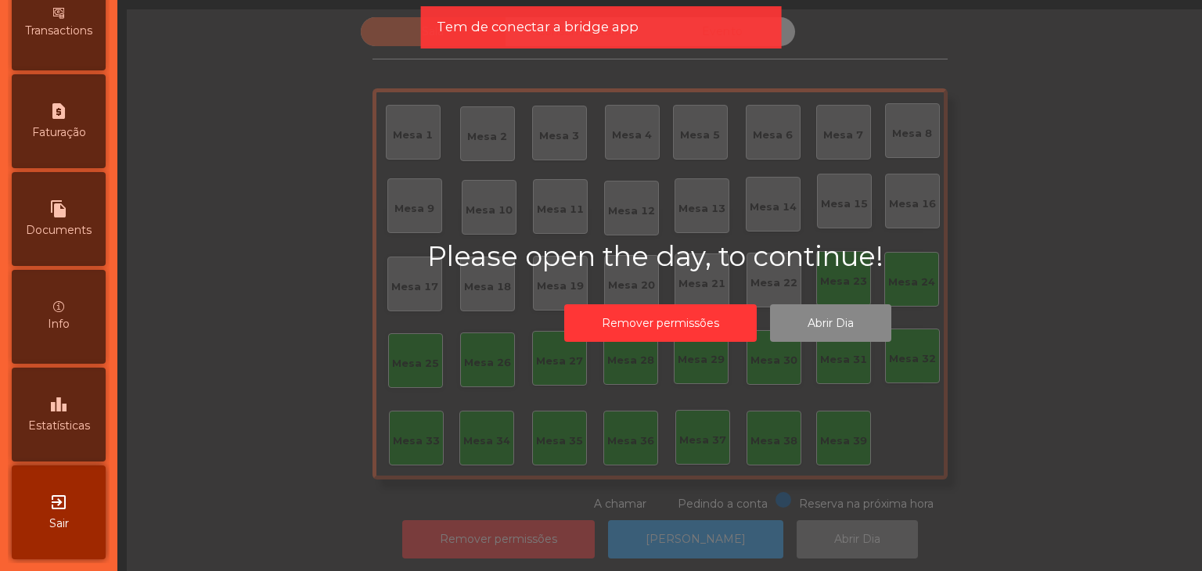
click at [72, 428] on span "Estatísticas" at bounding box center [59, 426] width 62 height 16
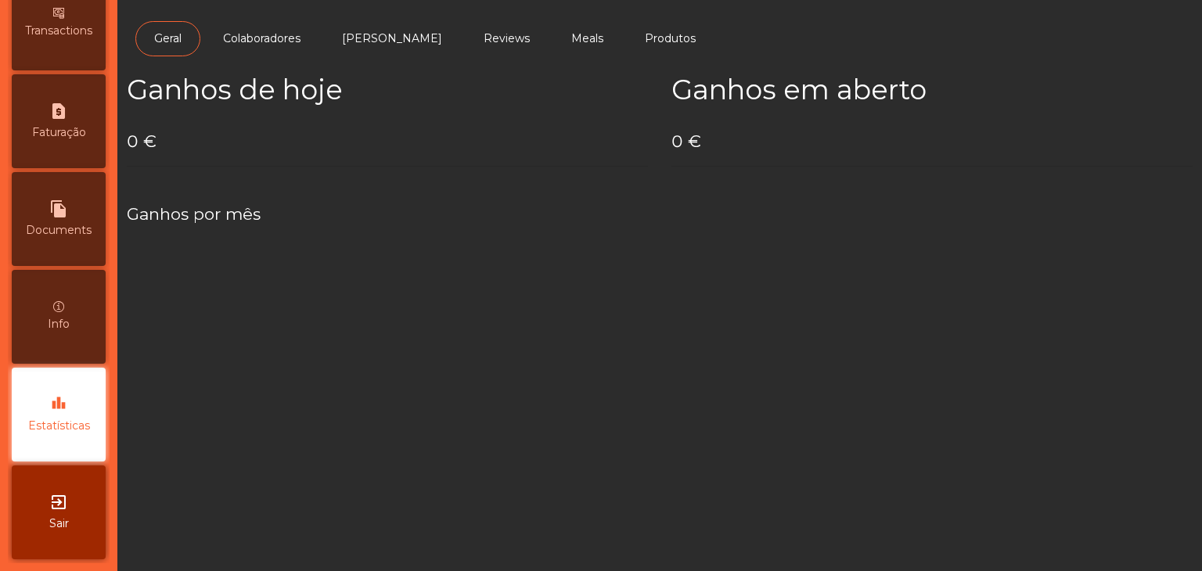
scroll to position [787, 0]
